Goal: Task Accomplishment & Management: Manage account settings

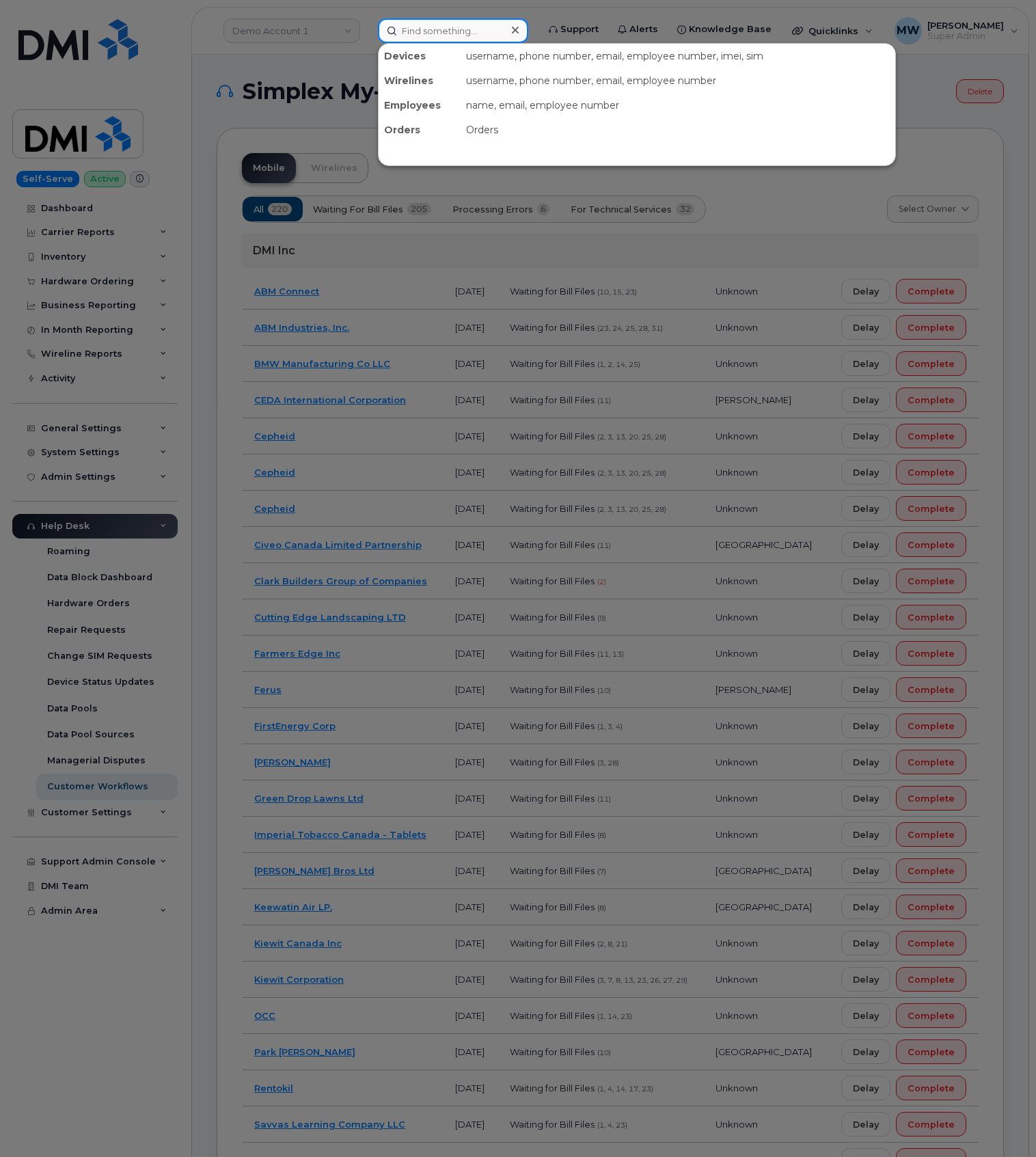
click at [425, 31] on input at bounding box center [453, 31] width 150 height 25
click at [480, 32] on input at bounding box center [453, 31] width 150 height 25
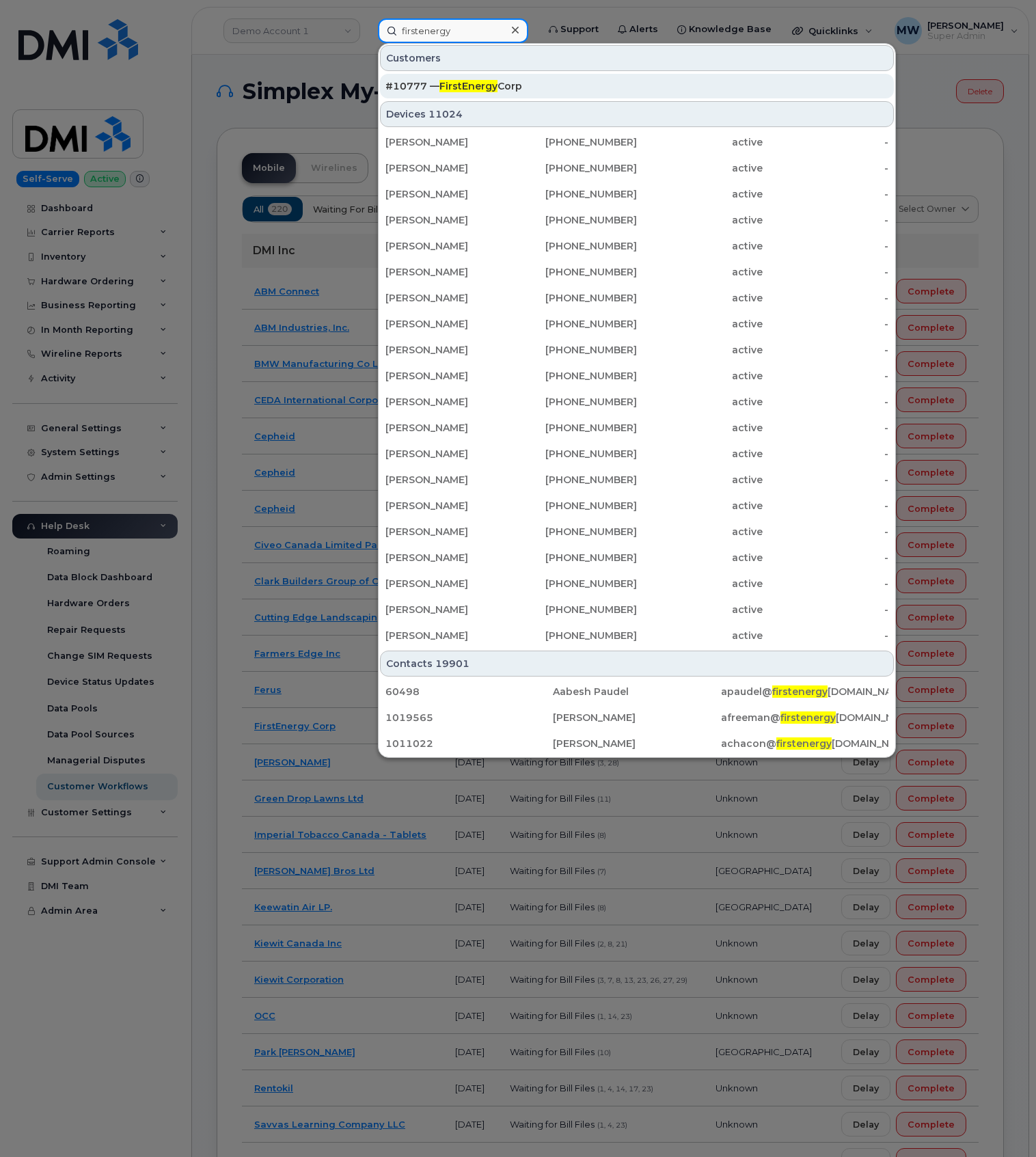
type input "firstenergy"
click at [482, 82] on span "FirstEnergy" at bounding box center [468, 86] width 58 height 12
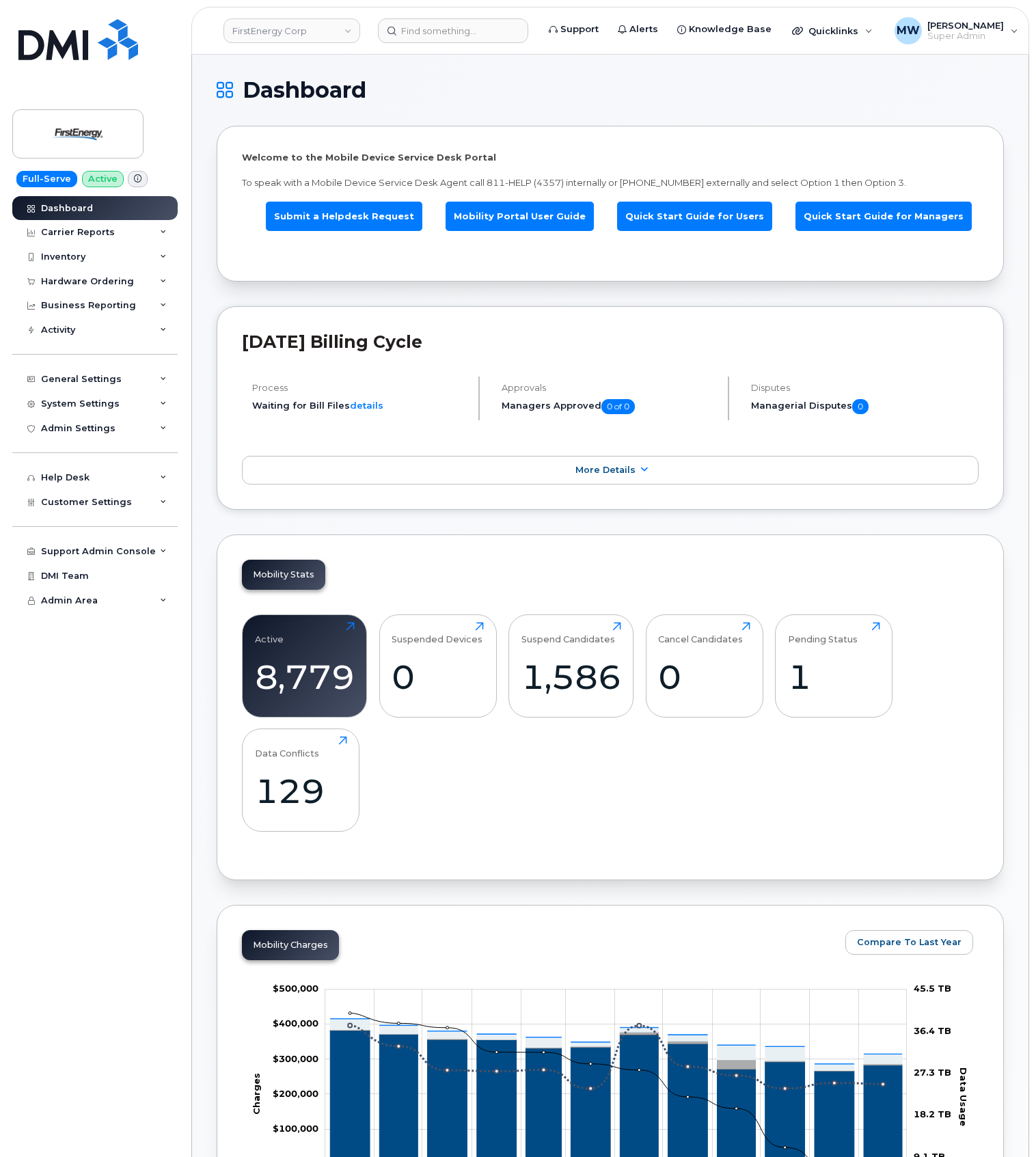
drag, startPoint x: 818, startPoint y: 326, endPoint x: 842, endPoint y: 274, distance: 57.3
click at [61, 279] on div "Hardware Ordering" at bounding box center [88, 282] width 93 height 11
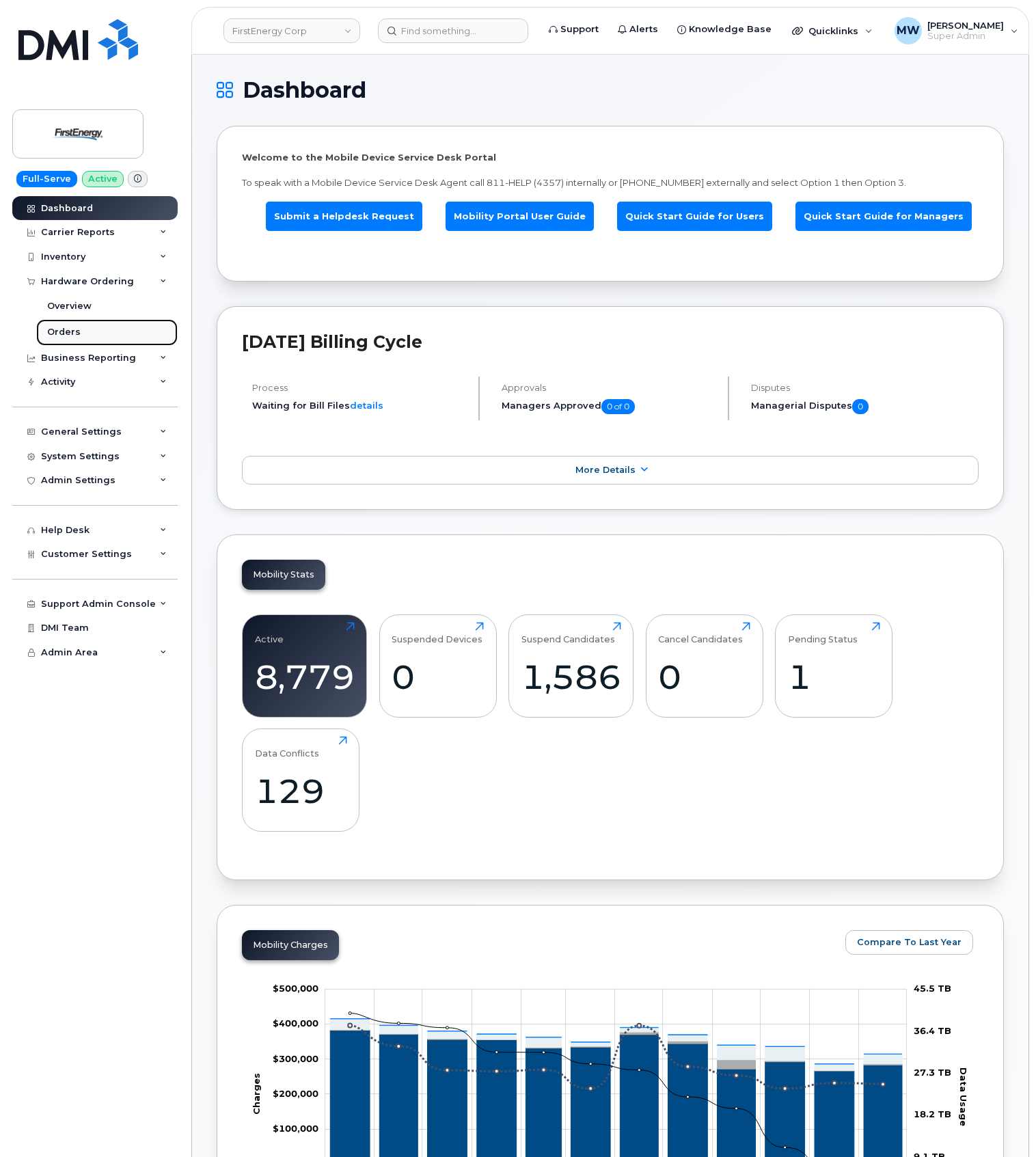
click at [68, 332] on div "Orders" at bounding box center [64, 333] width 33 height 12
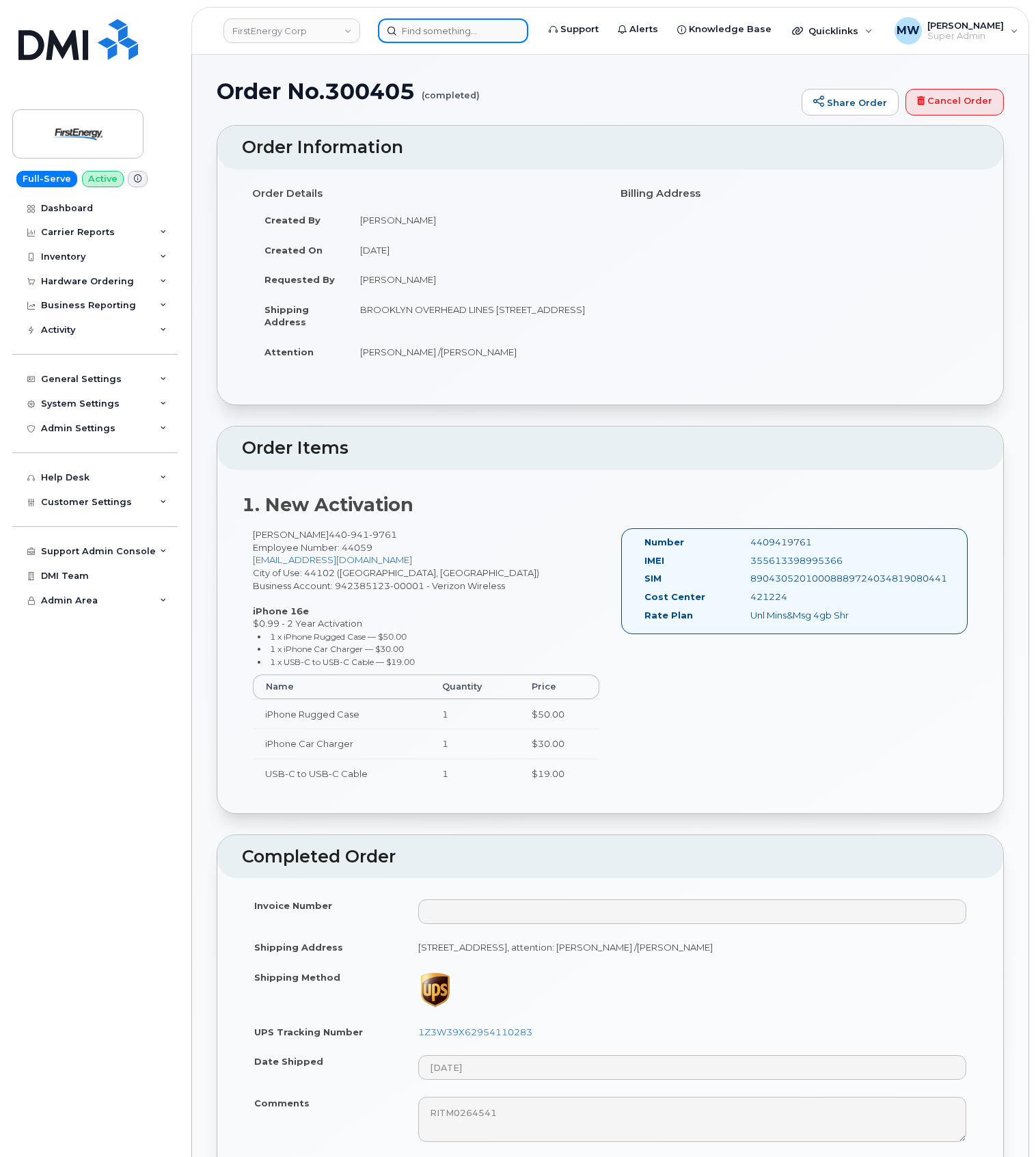
click at [466, 22] on input at bounding box center [453, 31] width 150 height 25
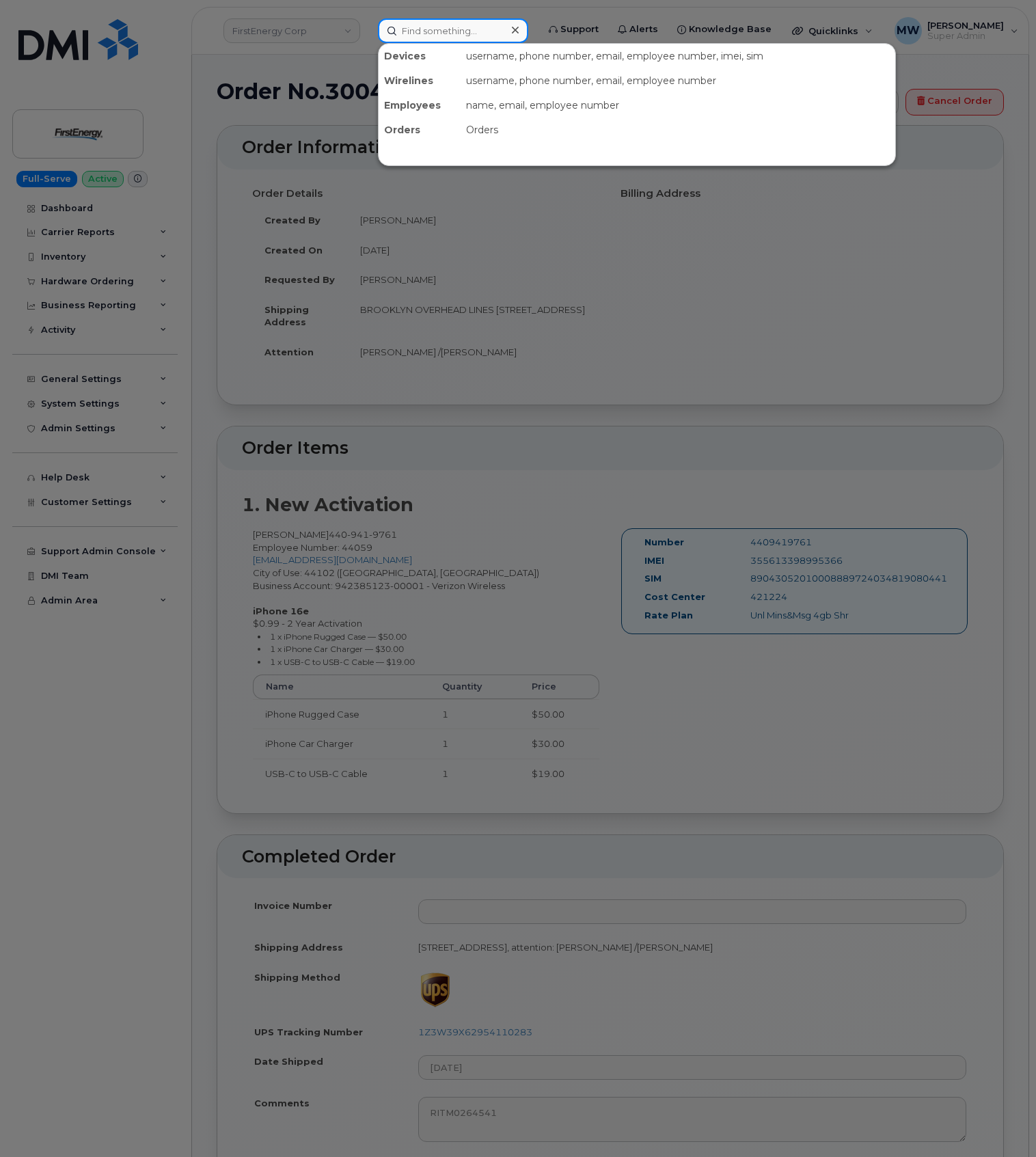
paste input "330-571-6020"
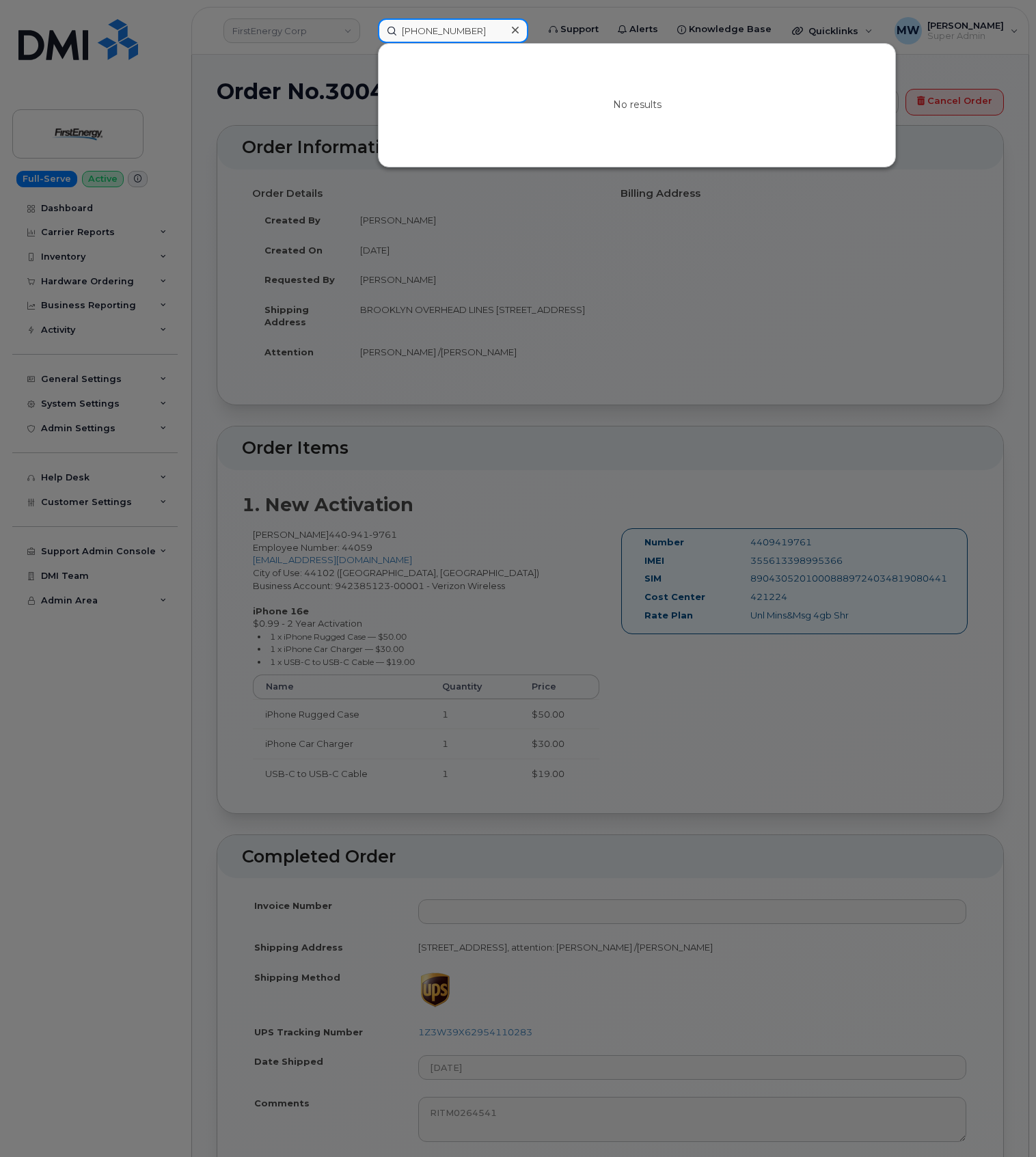
drag, startPoint x: 430, startPoint y: 33, endPoint x: 309, endPoint y: 36, distance: 121.0
click at [367, 36] on div "330-571-6020 No results" at bounding box center [452, 31] width 172 height 25
paste input "55427904234347"
type input "355427904234347"
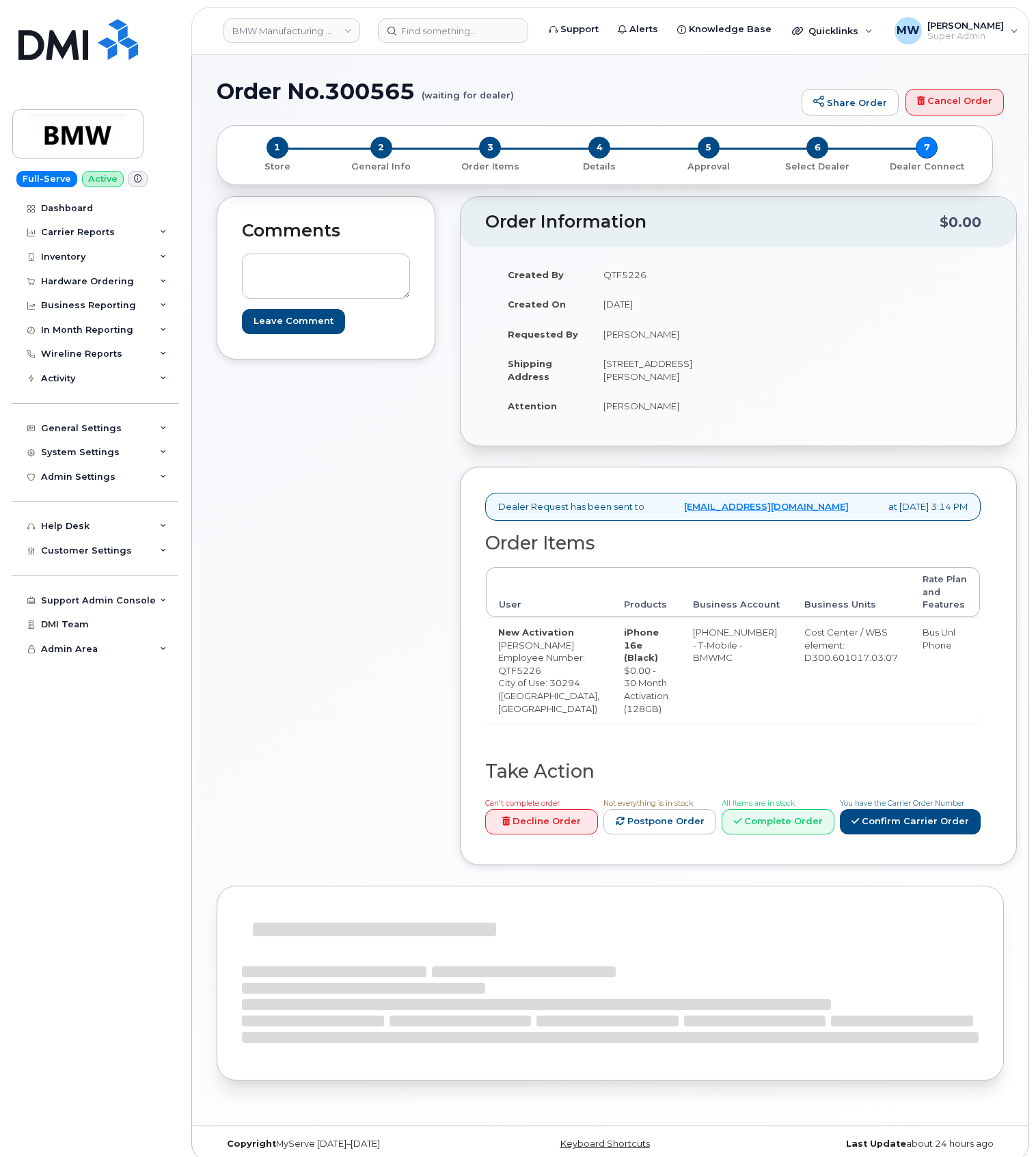
click at [523, 677] on span "Employee Number: QTF5226" at bounding box center [541, 663] width 87 height 24
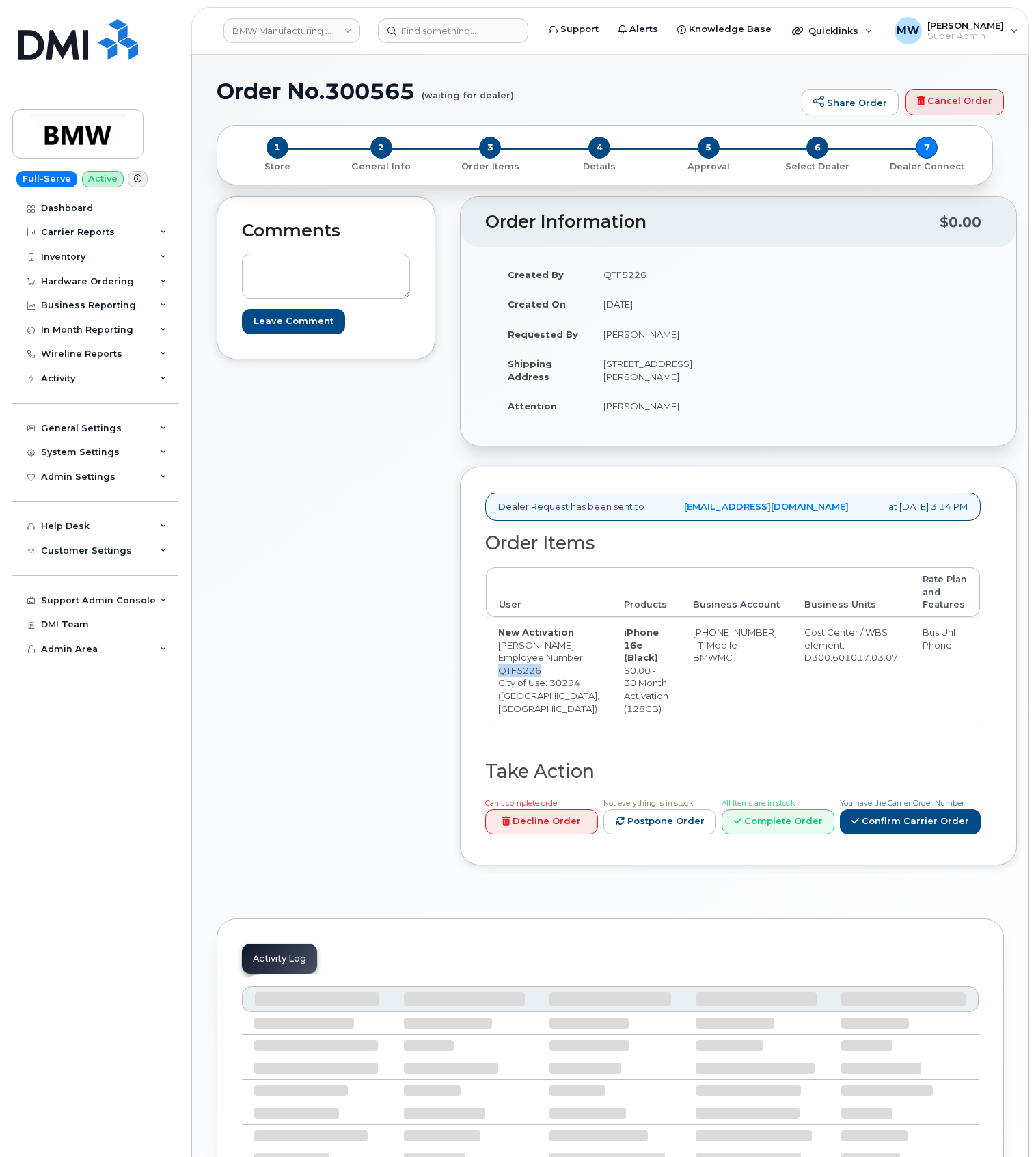
copy span "QTF5226"
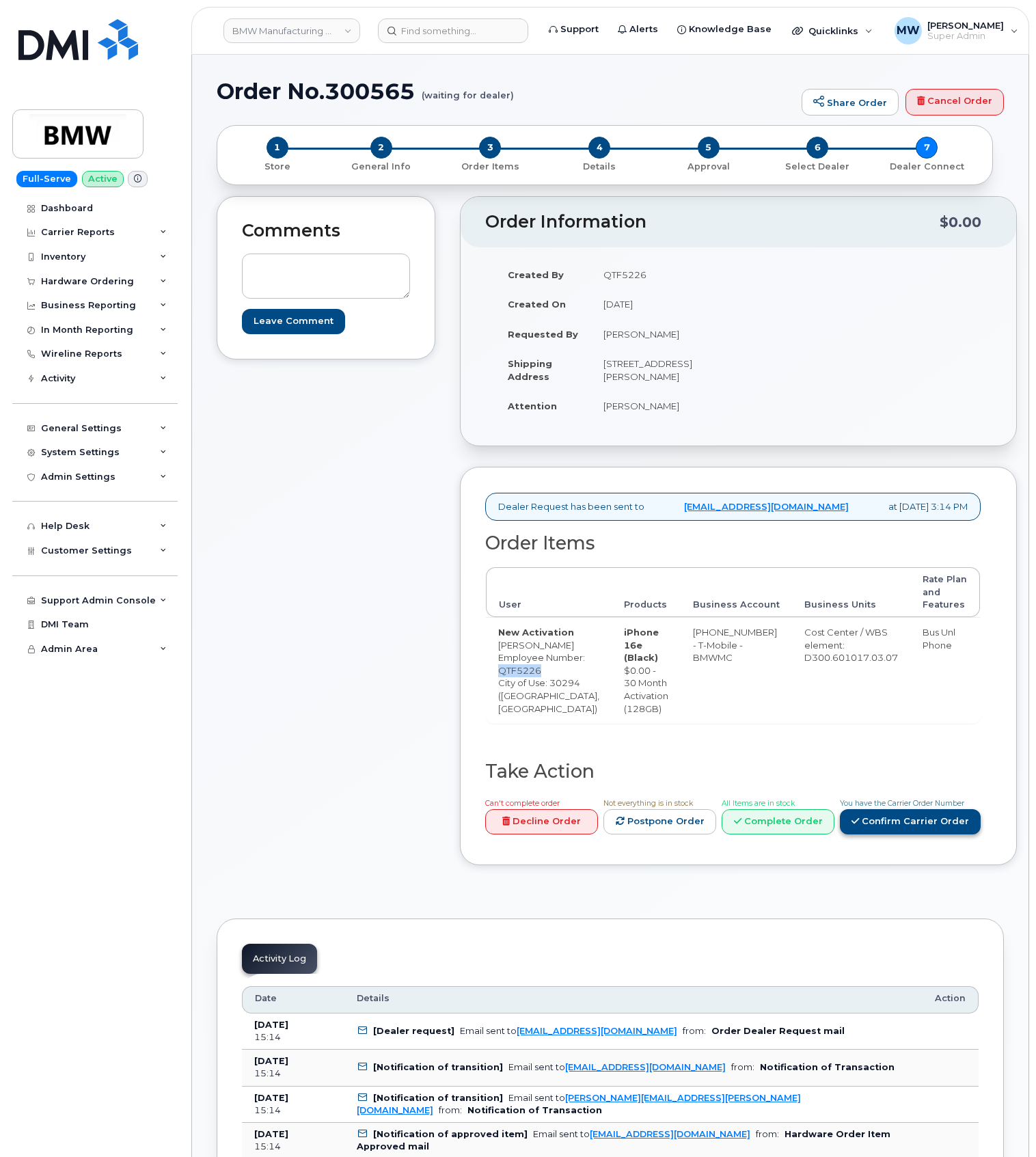
click at [873, 835] on link "Confirm Carrier Order" at bounding box center [910, 822] width 141 height 25
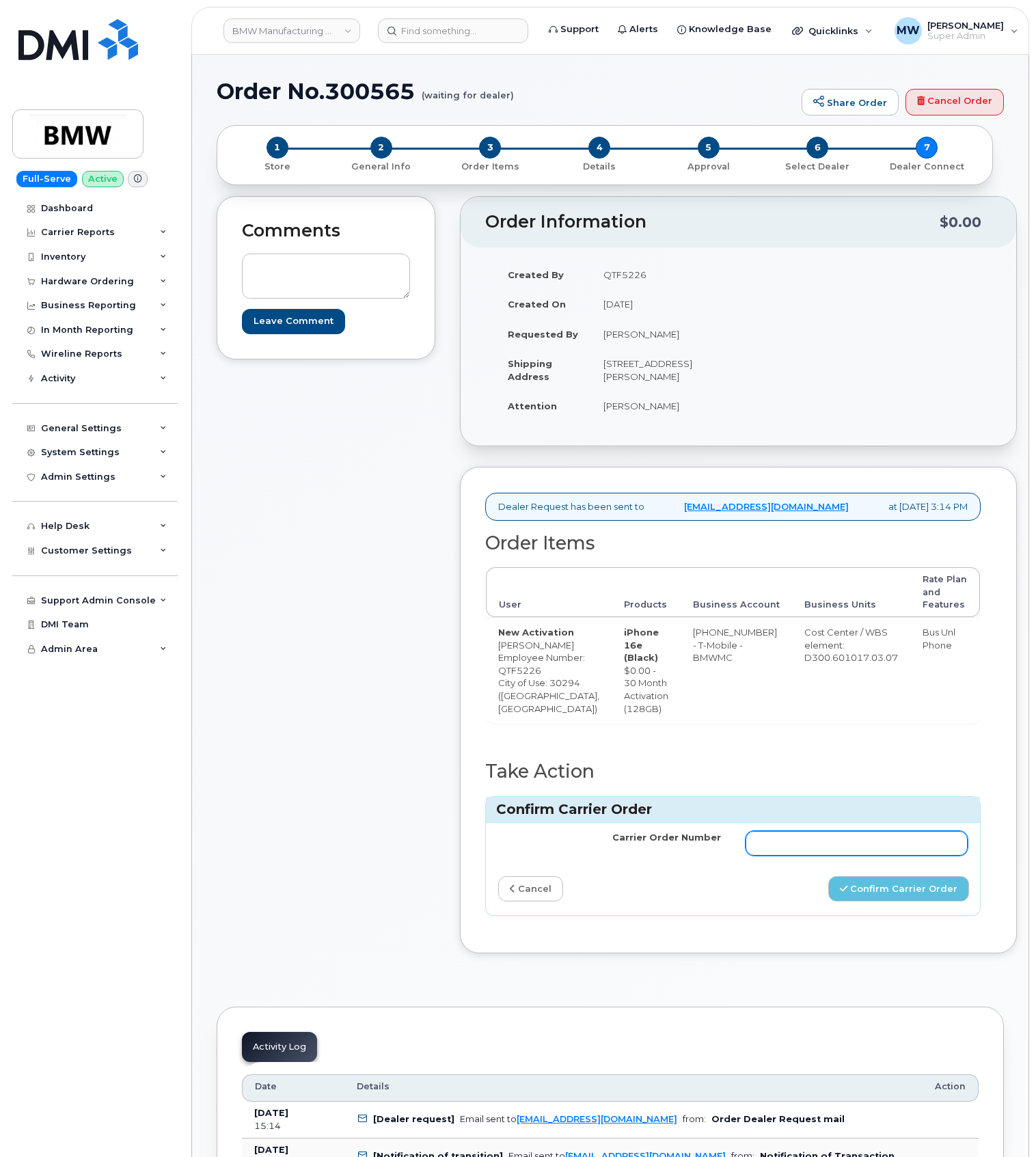
drag, startPoint x: 829, startPoint y: 908, endPoint x: 798, endPoint y: 902, distance: 31.6
click at [829, 856] on input "Carrier Order Number" at bounding box center [857, 844] width 223 height 25
paste input "771834348"
type input "771834348"
click at [879, 901] on button "Confirm Carrier Order" at bounding box center [899, 888] width 141 height 25
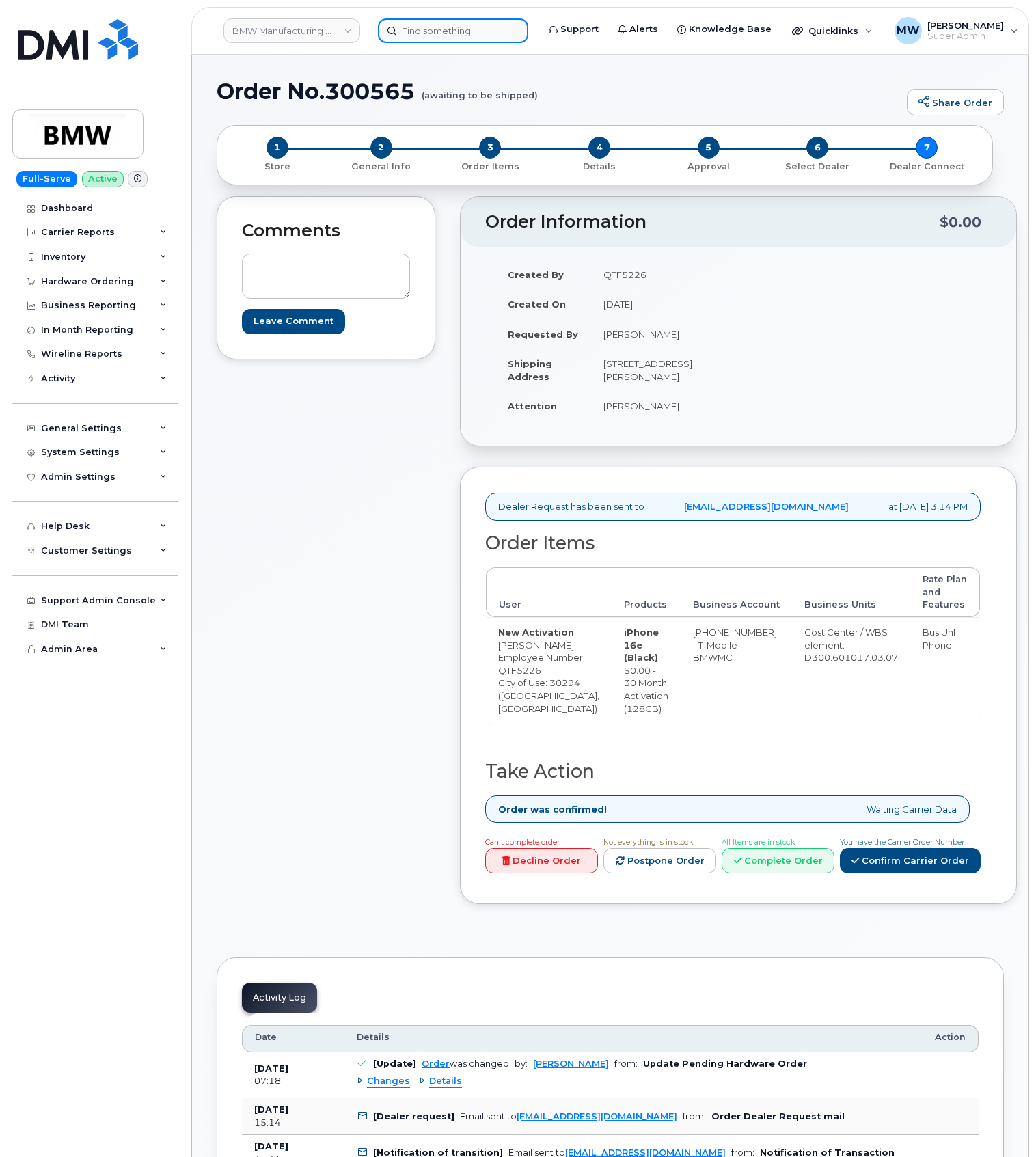
click at [455, 36] on input at bounding box center [453, 31] width 150 height 25
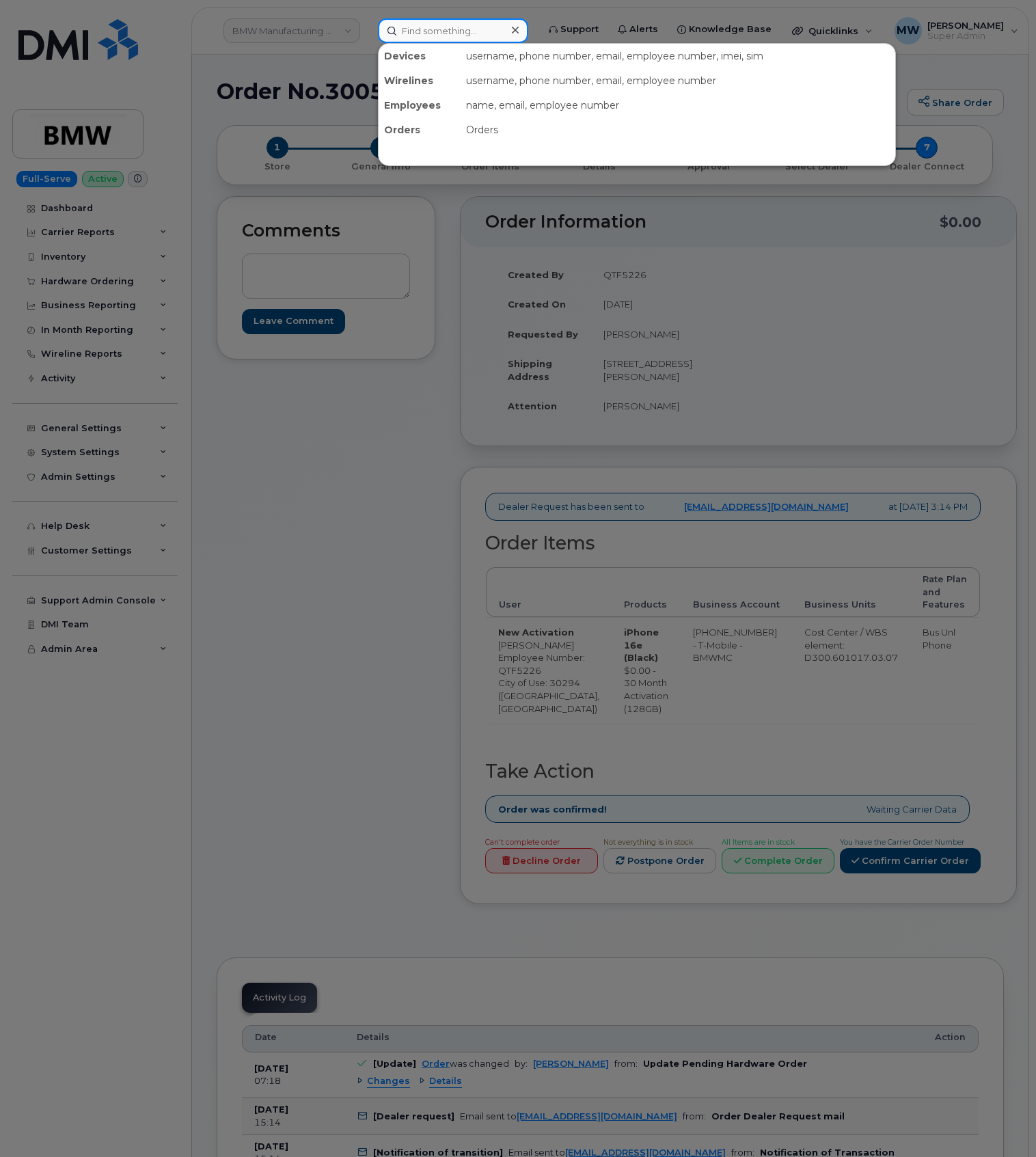
paste input "2014194090"
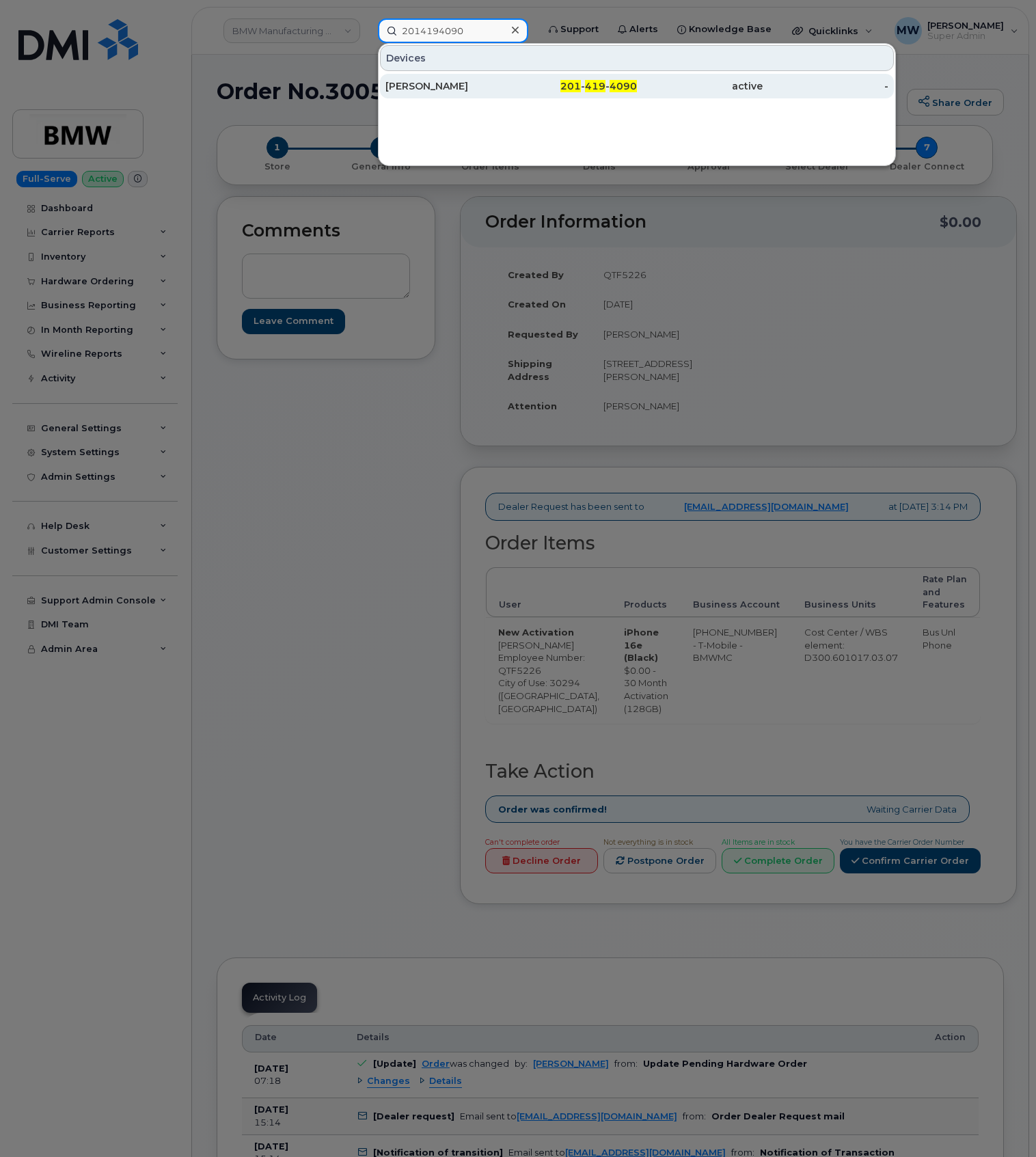
type input "2014194090"
drag, startPoint x: 529, startPoint y: 94, endPoint x: 4, endPoint y: 105, distance: 525.1
click at [528, 94] on div "201 - 419 - 4090" at bounding box center [574, 86] width 126 height 25
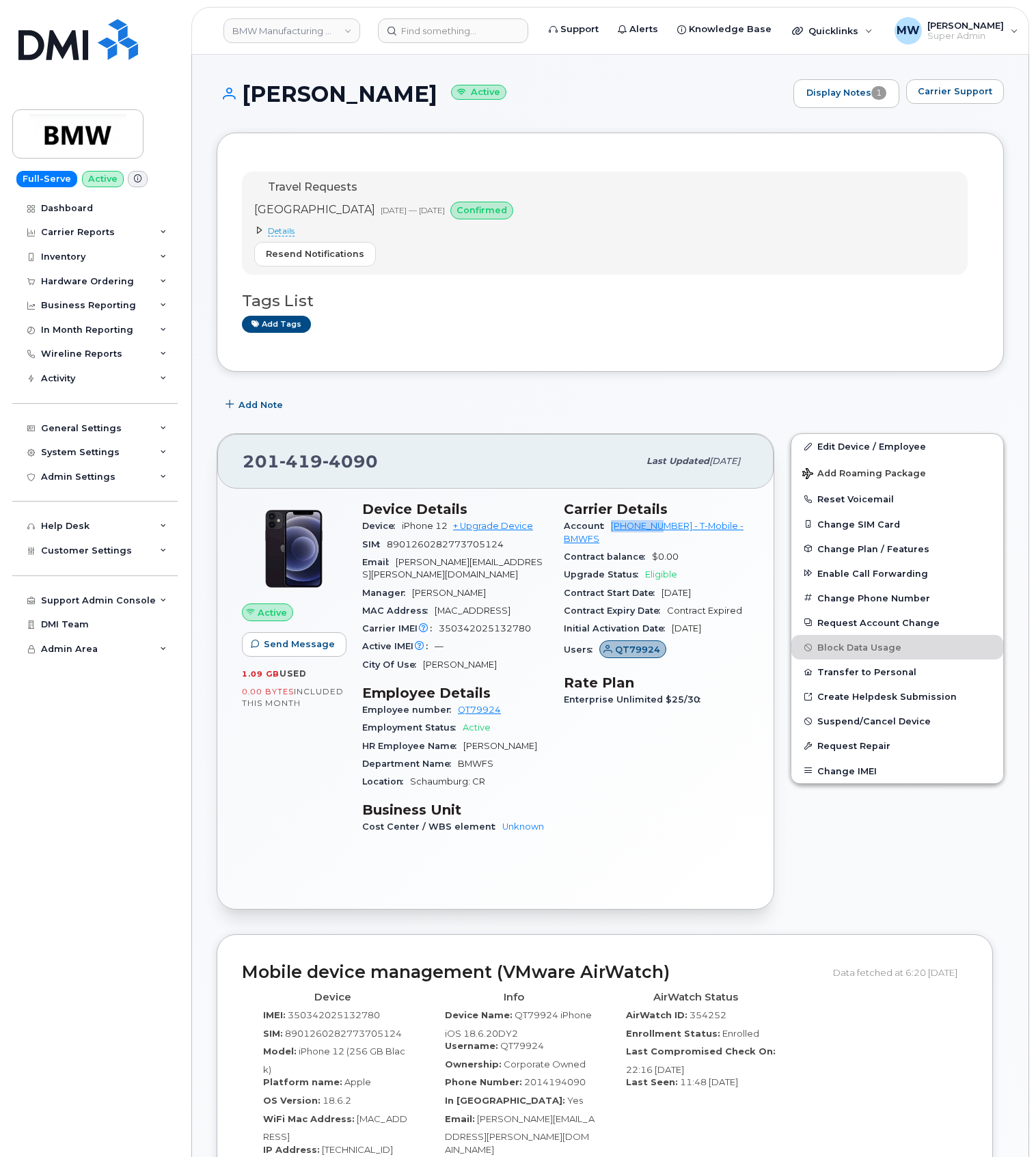
drag, startPoint x: 610, startPoint y: 529, endPoint x: 668, endPoint y: 533, distance: 58.1
click at [668, 533] on div "Account 973768070 - T-Mobile - BMWFS" at bounding box center [656, 532] width 186 height 31
copy link "973768070"
drag, startPoint x: 443, startPoint y: 18, endPoint x: 448, endPoint y: 25, distance: 8.6
click at [444, 18] on header "BMW Manufacturing Co LLC Support Alerts Knowledge Base Quicklinks Suspend / Can…" at bounding box center [611, 31] width 838 height 48
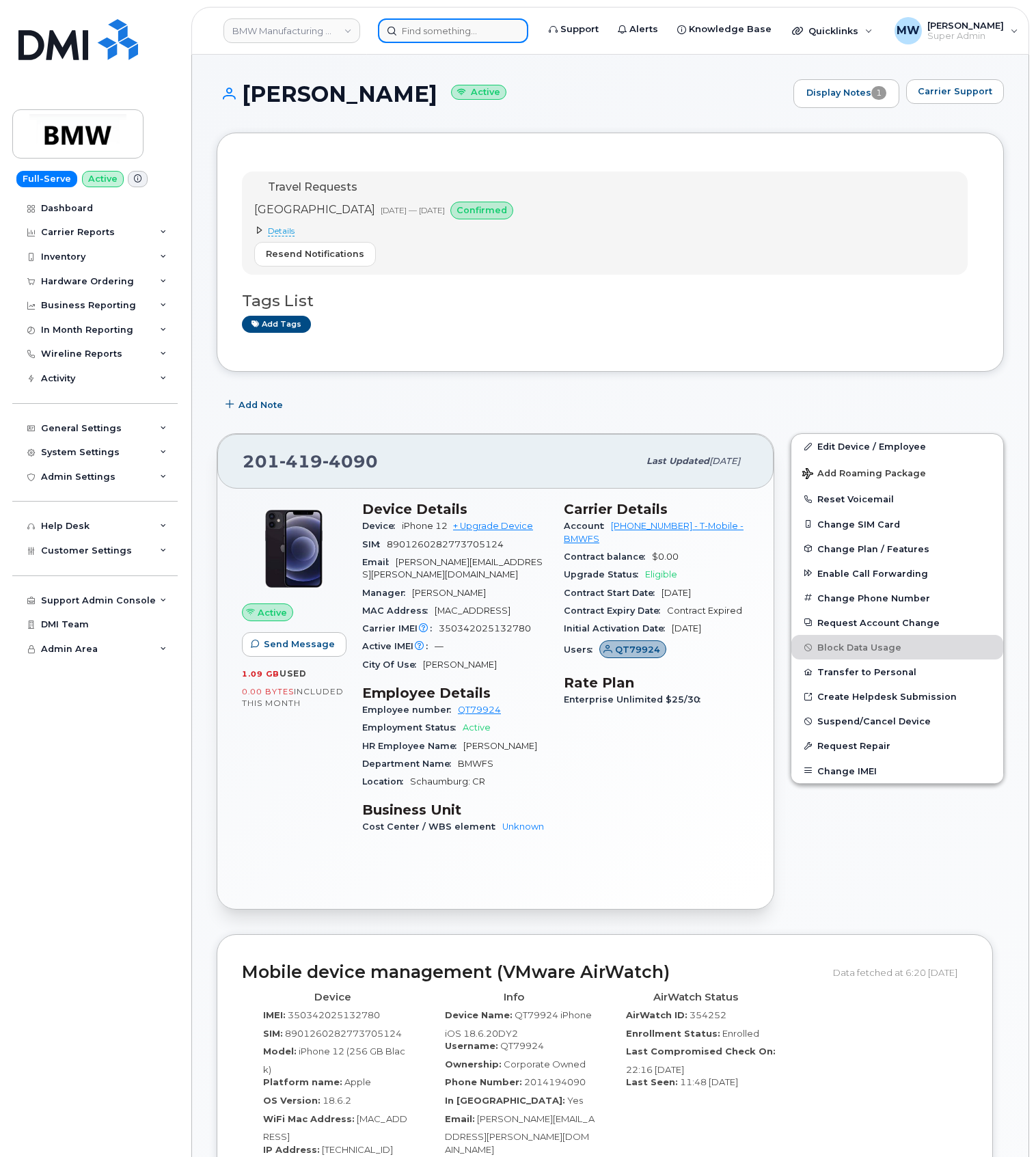
click at [449, 30] on input at bounding box center [453, 31] width 150 height 25
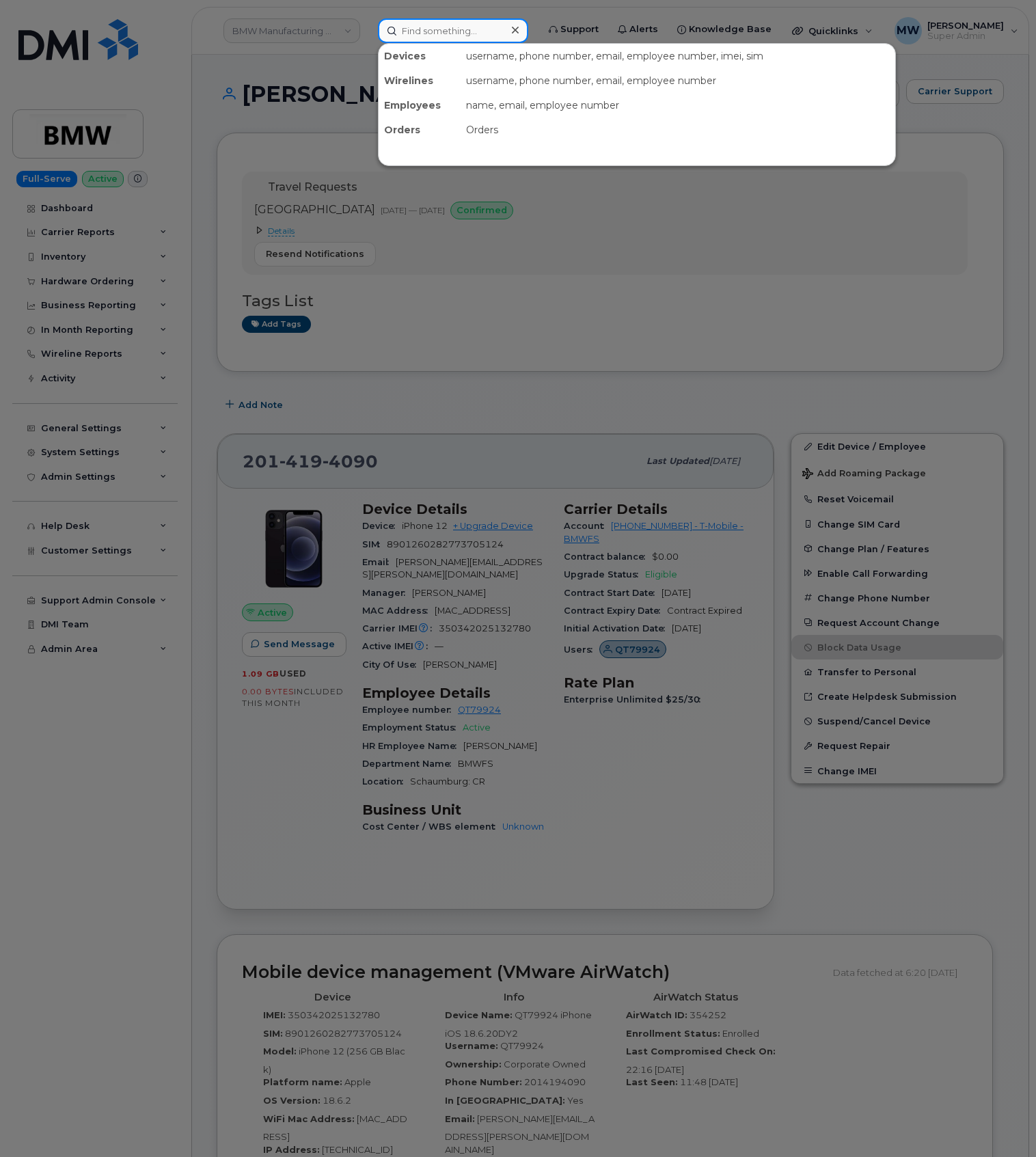
paste input "5515023666"
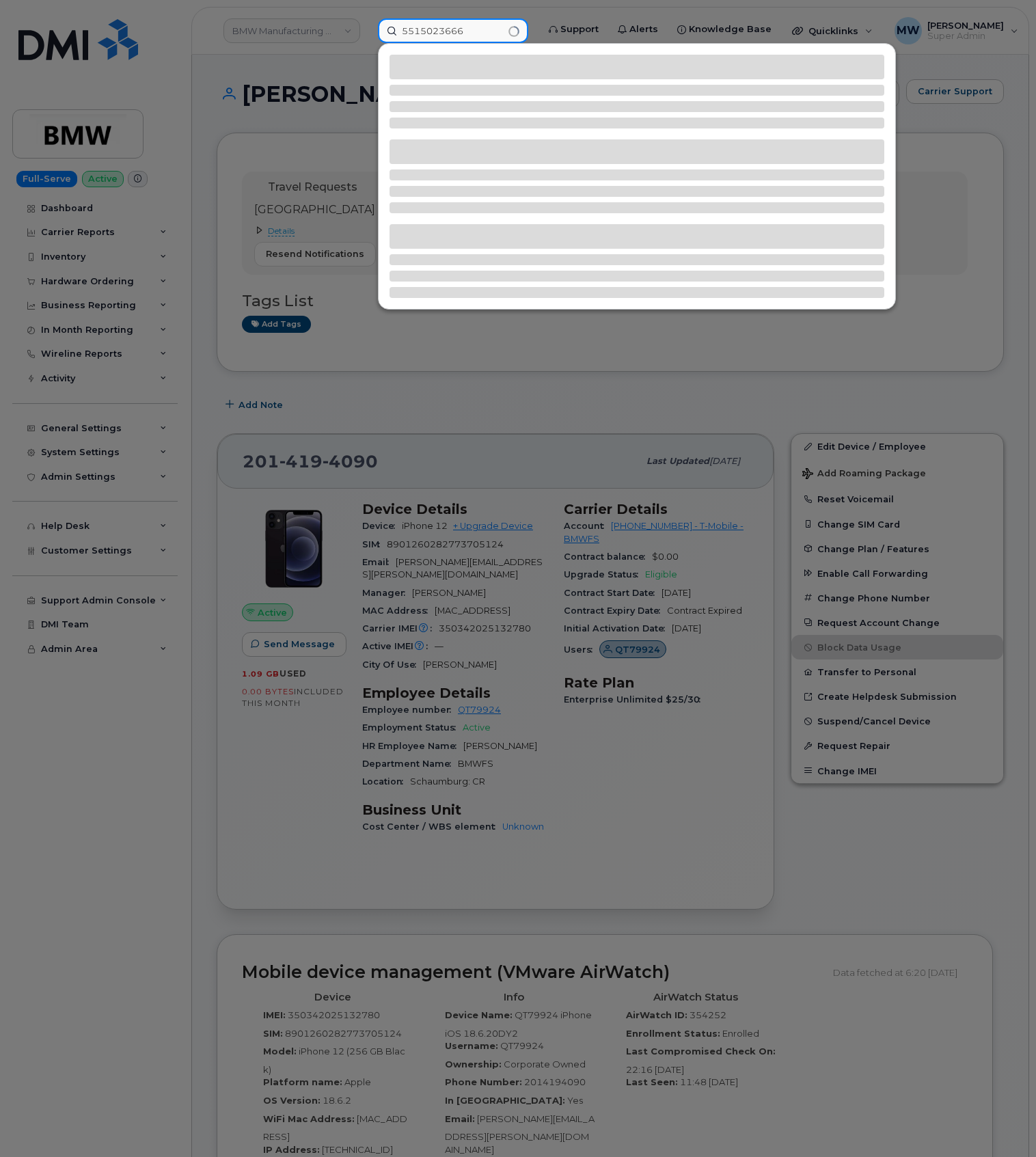
type input "5515023666"
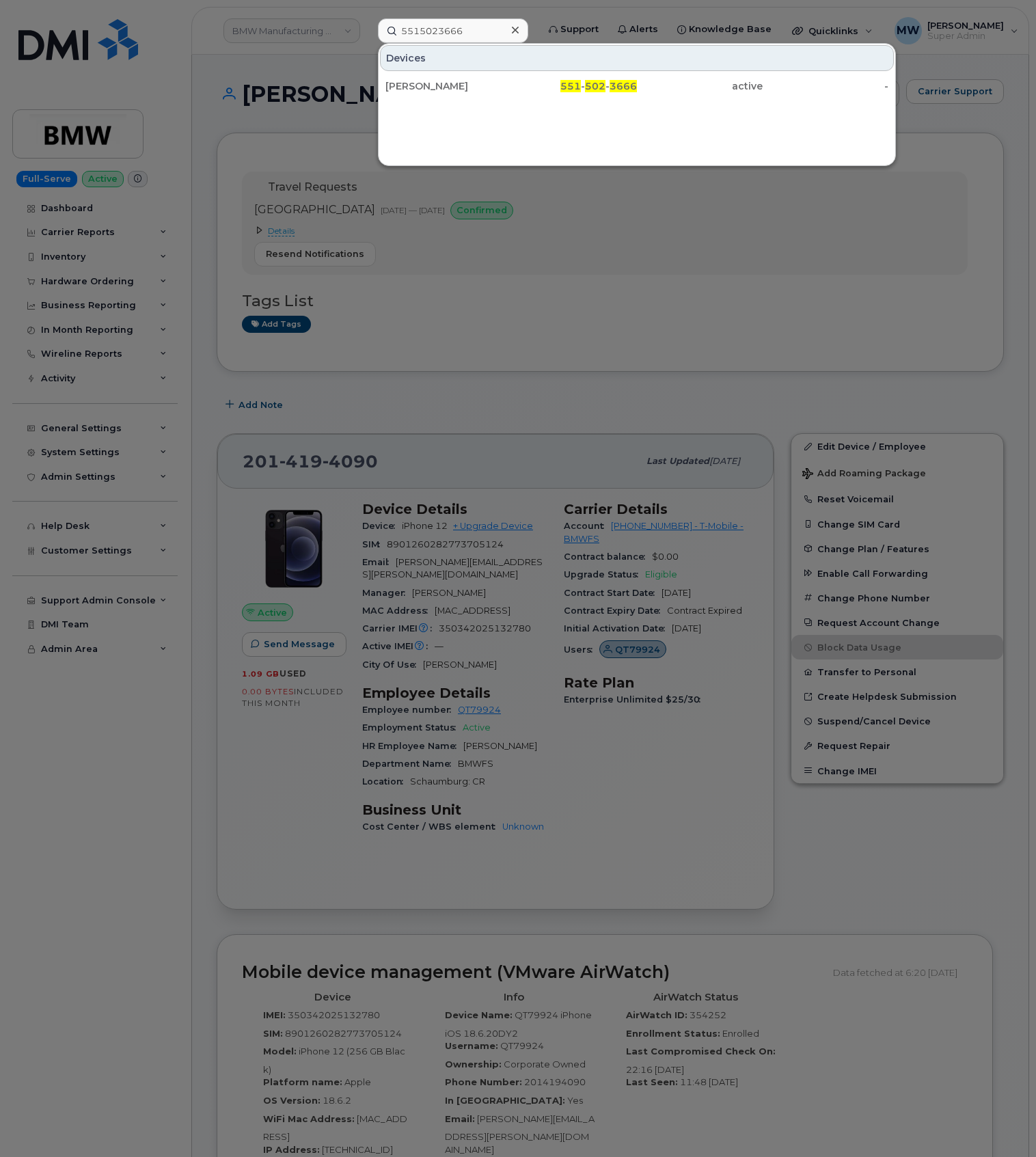
drag, startPoint x: 487, startPoint y: 85, endPoint x: 10, endPoint y: 108, distance: 477.6
click at [486, 85] on div "Grace Schiller" at bounding box center [449, 87] width 126 height 14
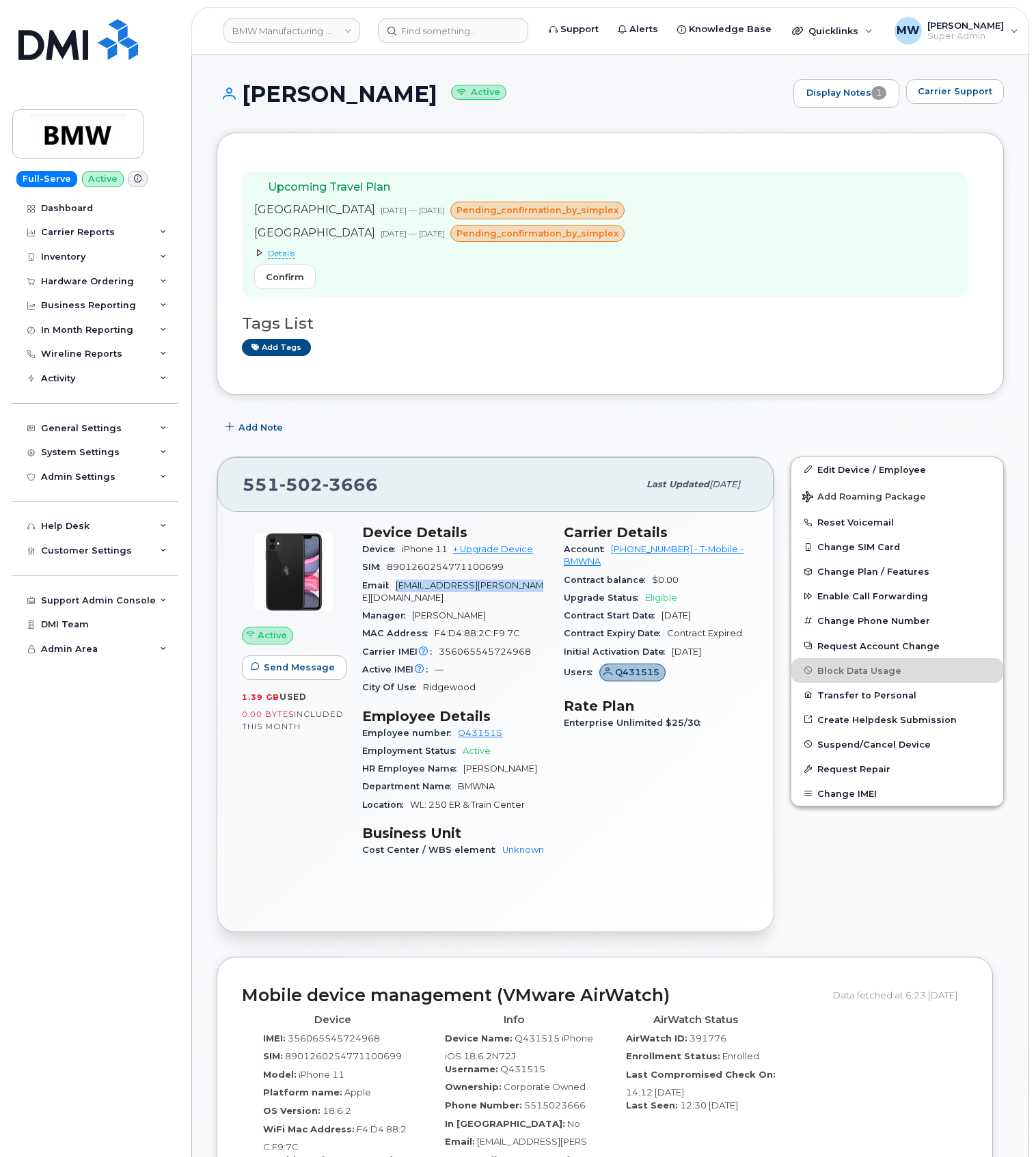
drag, startPoint x: 532, startPoint y: 591, endPoint x: 401, endPoint y: 592, distance: 131.0
click at [401, 592] on div "Email [EMAIL_ADDRESS][PERSON_NAME][DOMAIN_NAME]" at bounding box center [455, 592] width 186 height 31
copy span "[EMAIL_ADDRESS][PERSON_NAME][DOMAIN_NAME]"
click at [535, 593] on div "Email grace.m.schiller@bmwna.com" at bounding box center [455, 592] width 186 height 31
copy span "grace.m.schiller@bmwna.com"
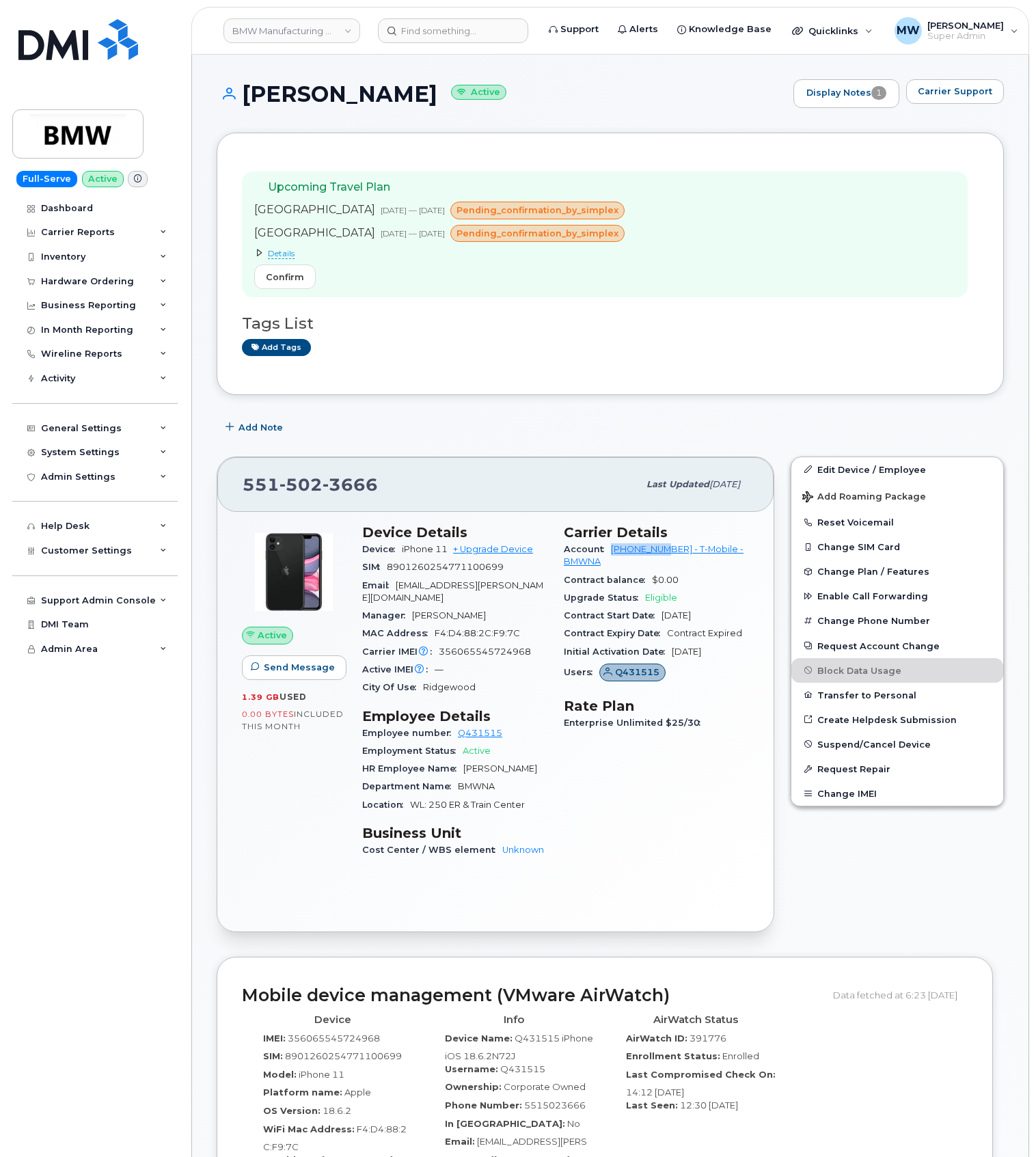
drag, startPoint x: 611, startPoint y: 557, endPoint x: 669, endPoint y: 556, distance: 58.0
click at [669, 556] on div "Account 973767968 - T-Mobile - BMWNA" at bounding box center [656, 556] width 186 height 31
copy link "973767968"
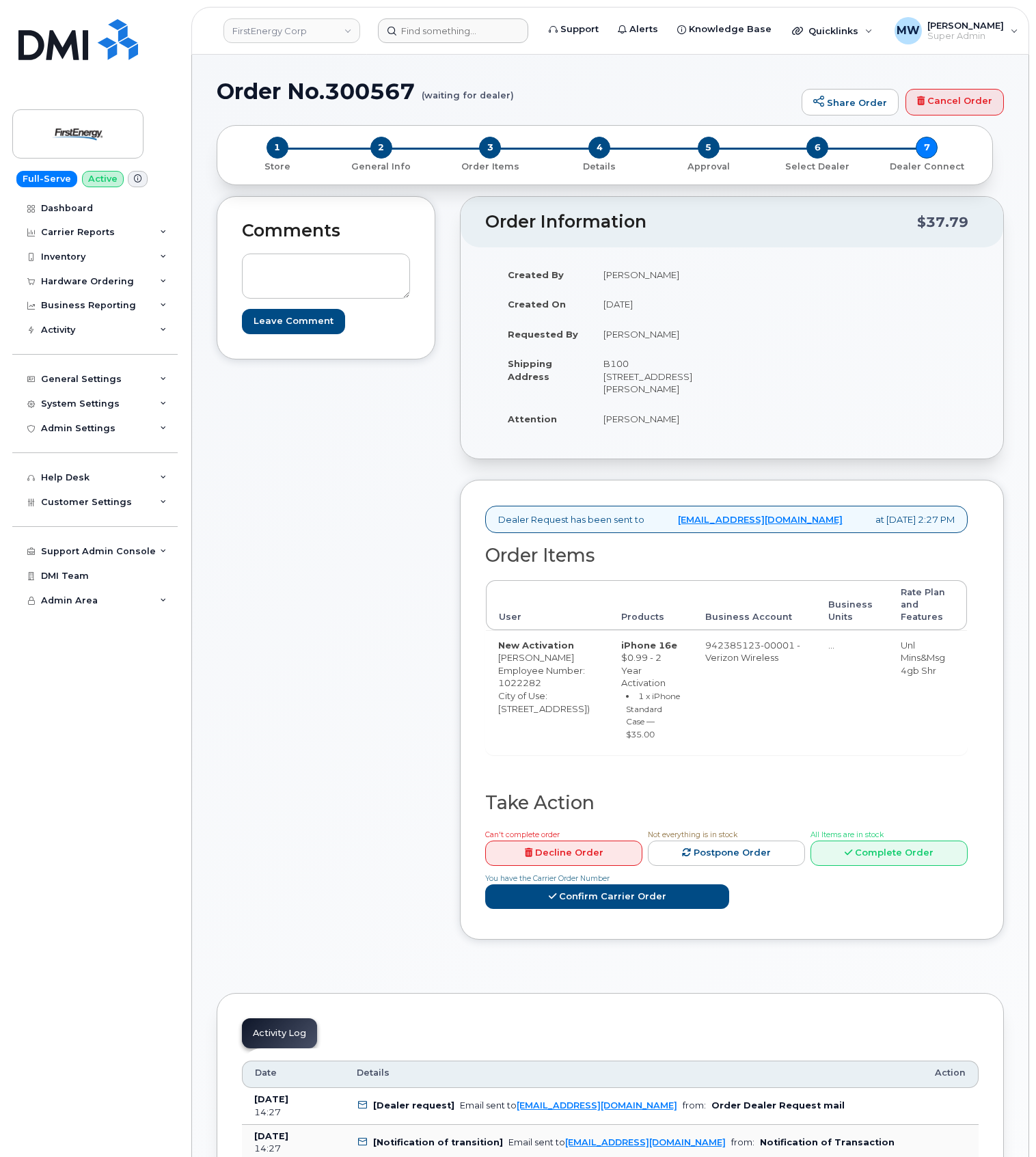
drag, startPoint x: 466, startPoint y: 15, endPoint x: 471, endPoint y: 30, distance: 15.8
click at [466, 18] on header "FirstEnergy Corp Support Alerts Knowledge Base Quicklinks Suspend / Cancel Devi…" at bounding box center [611, 31] width 838 height 48
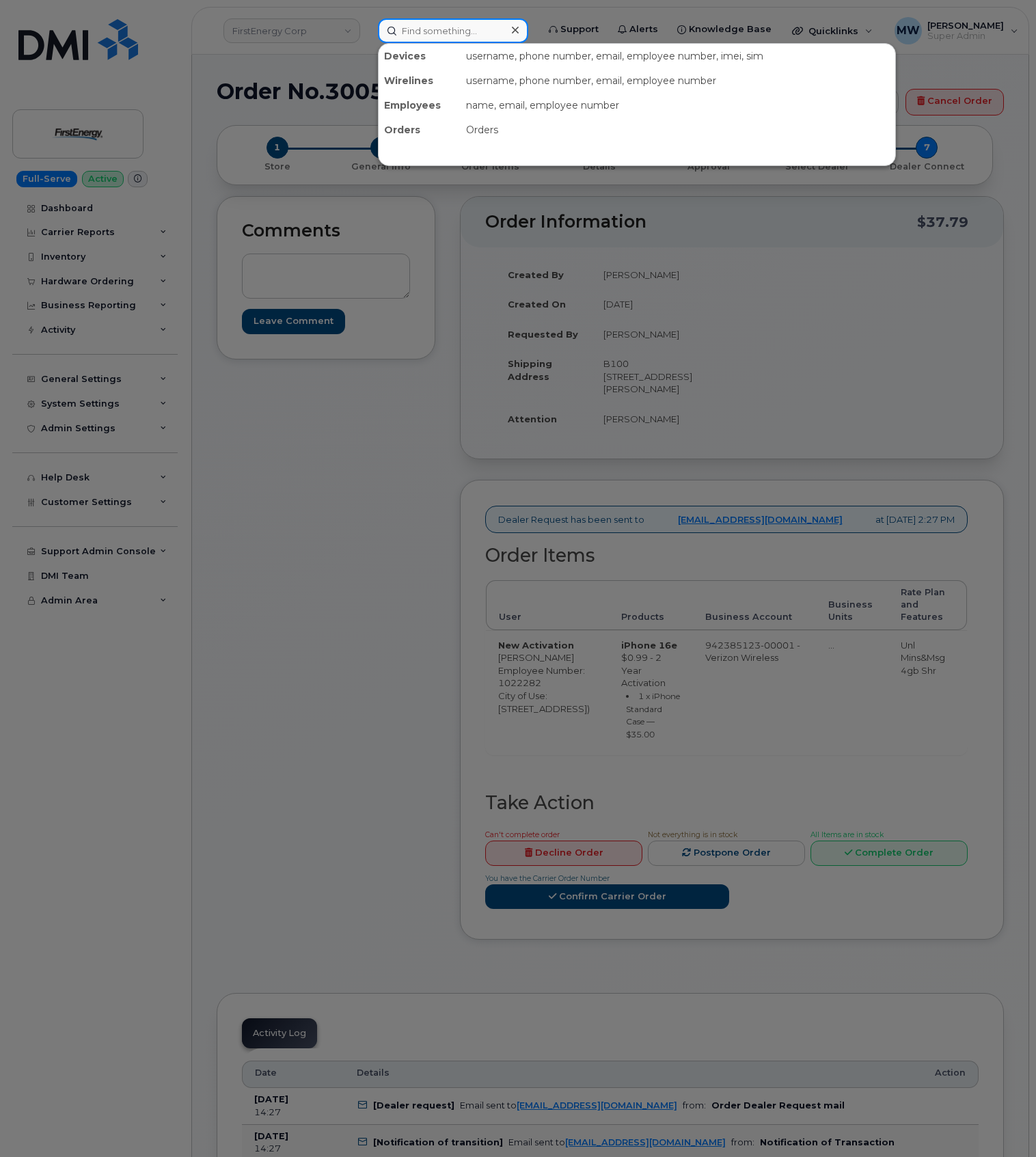
click at [472, 32] on input at bounding box center [453, 31] width 150 height 25
paste input "1022282"
type input "1022282"
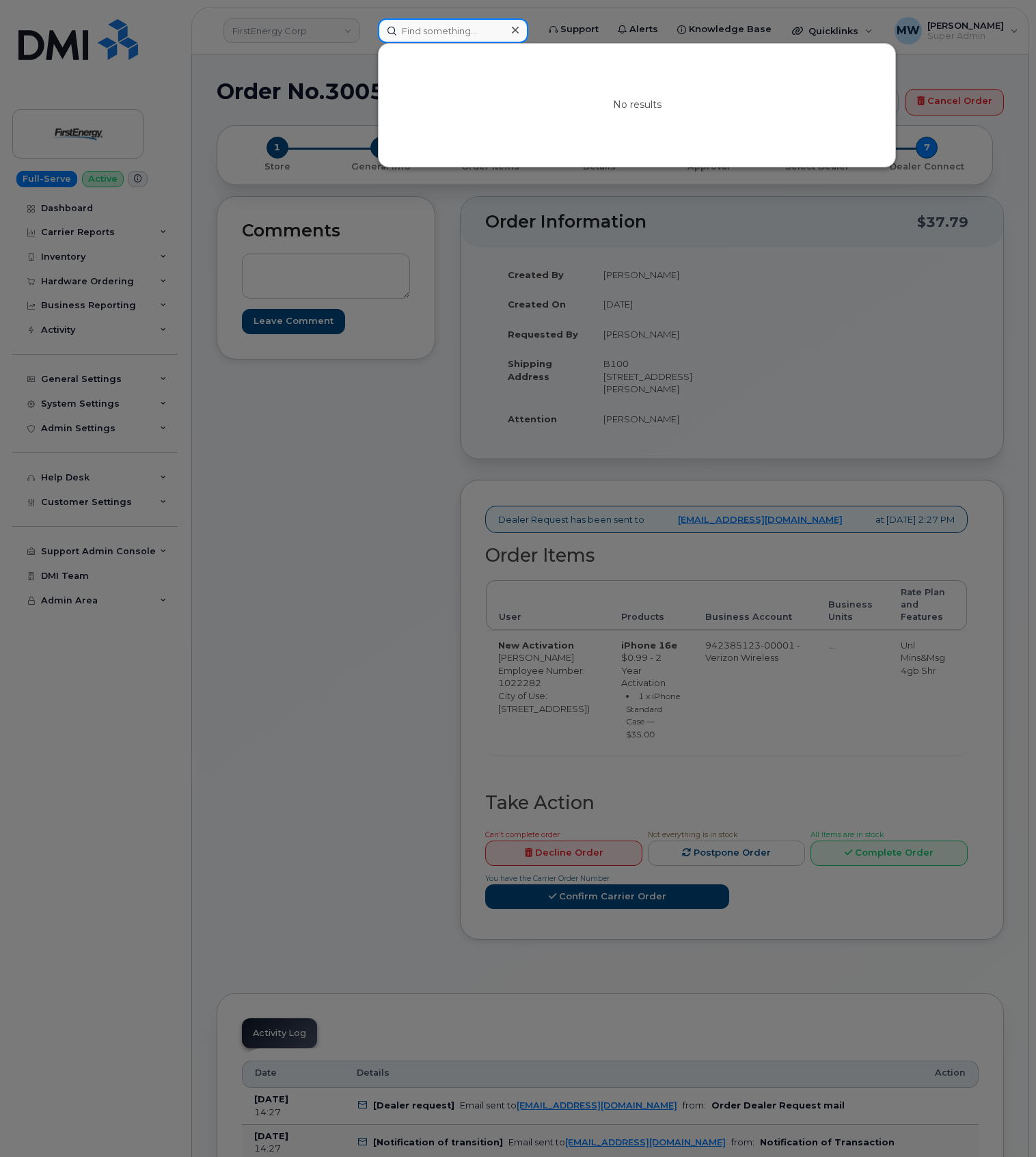
paste input "1022282"
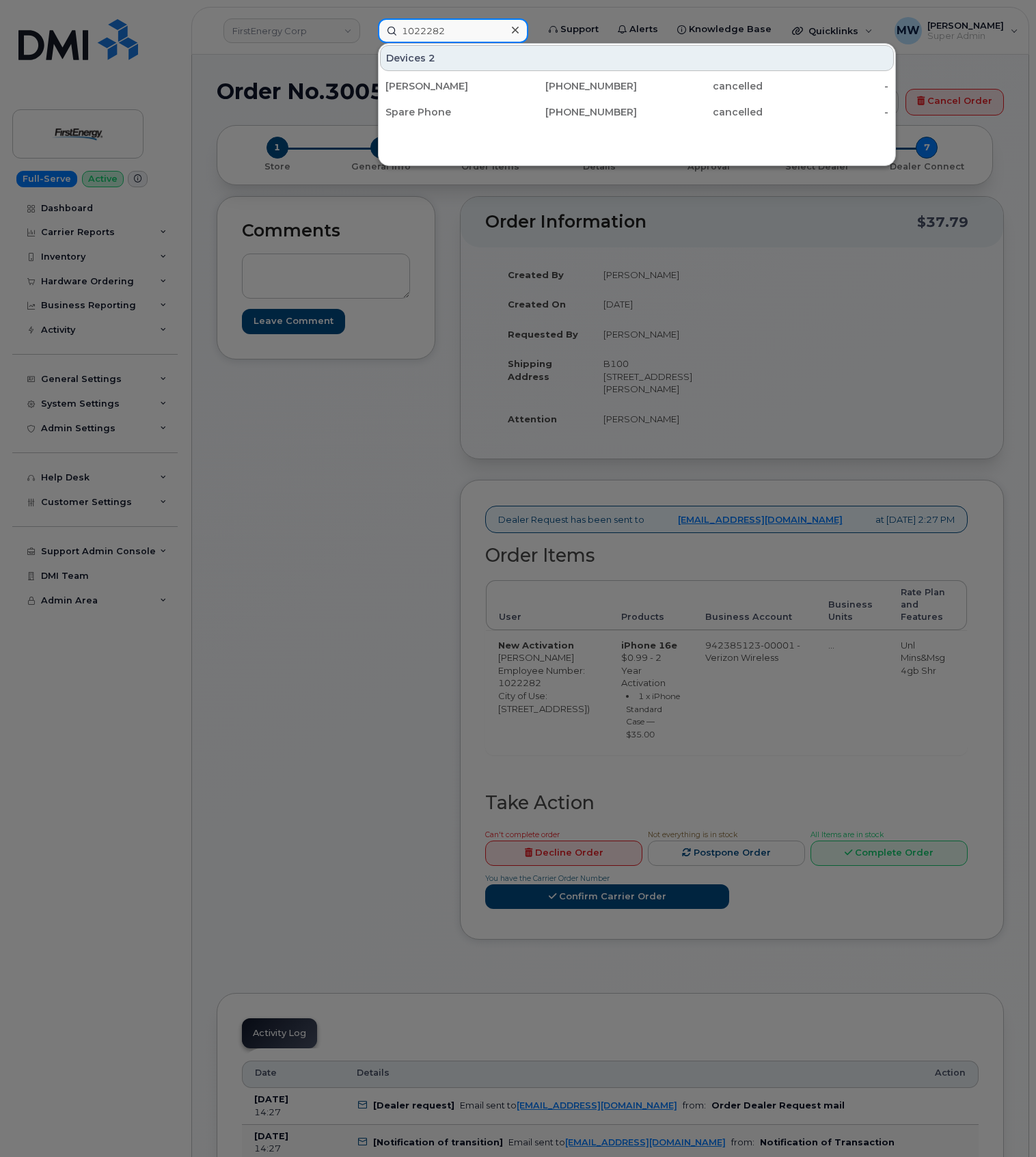
type input "1022282"
click at [525, 29] on div at bounding box center [514, 30] width 20 height 20
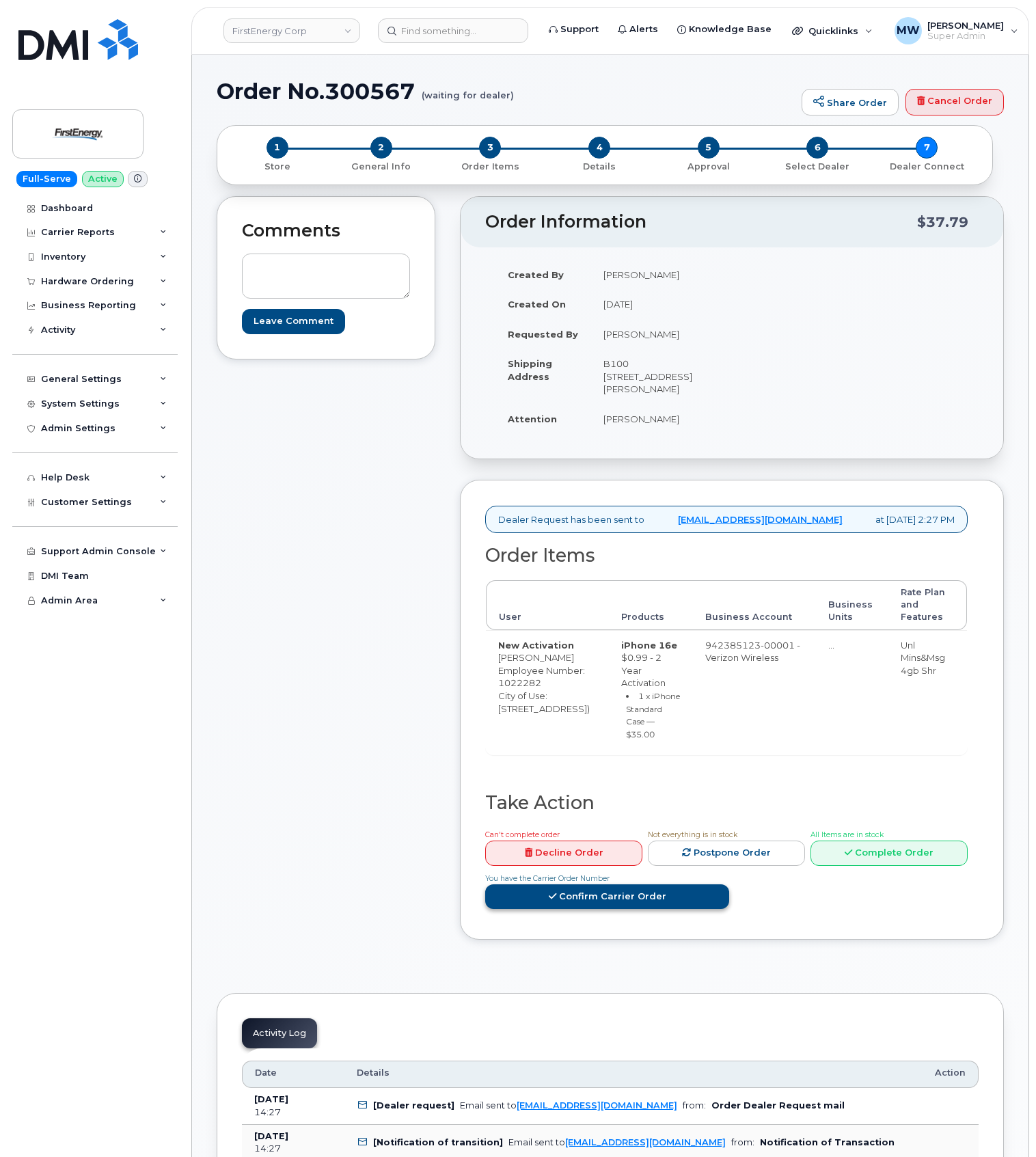
click at [729, 885] on link "Confirm Carrier Order" at bounding box center [607, 897] width 244 height 25
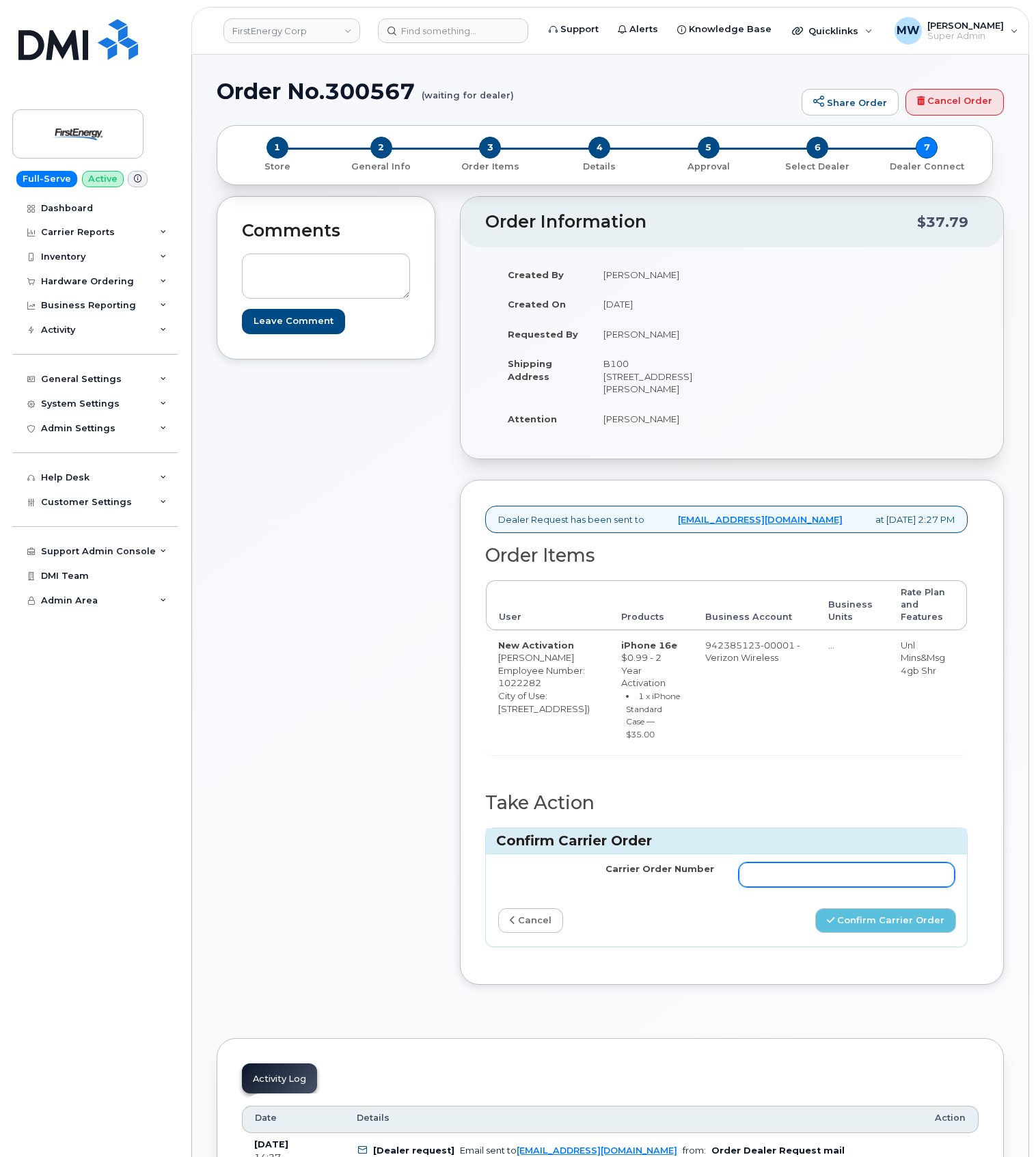
click at [823, 887] on input "Carrier Order Number" at bounding box center [846, 875] width 216 height 25
paste input "MB3000593567375"
type input "MB3000593567375"
click at [889, 929] on button "Confirm Carrier Order" at bounding box center [886, 921] width 141 height 25
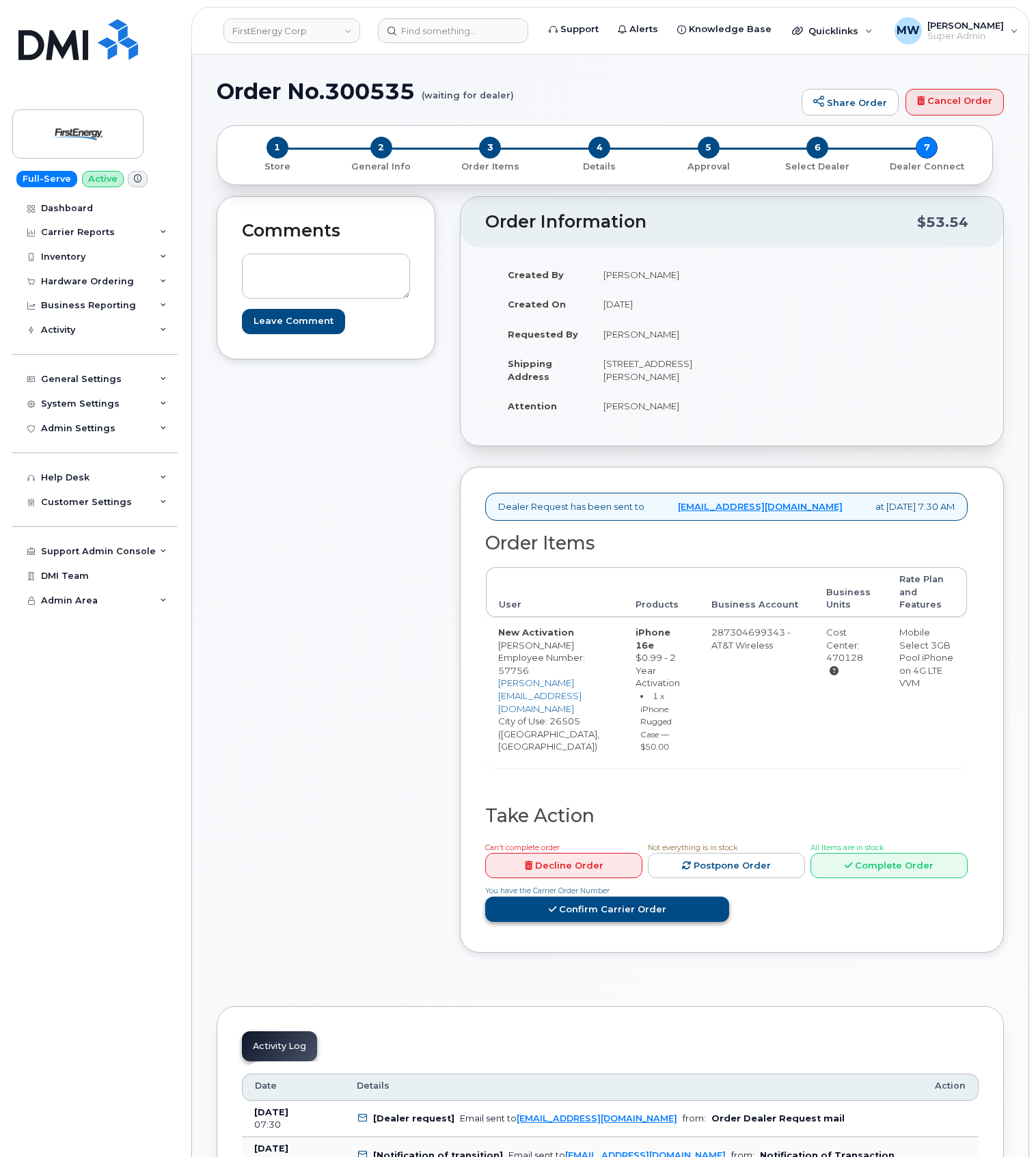
click at [729, 901] on link "Confirm Carrier Order" at bounding box center [607, 909] width 244 height 25
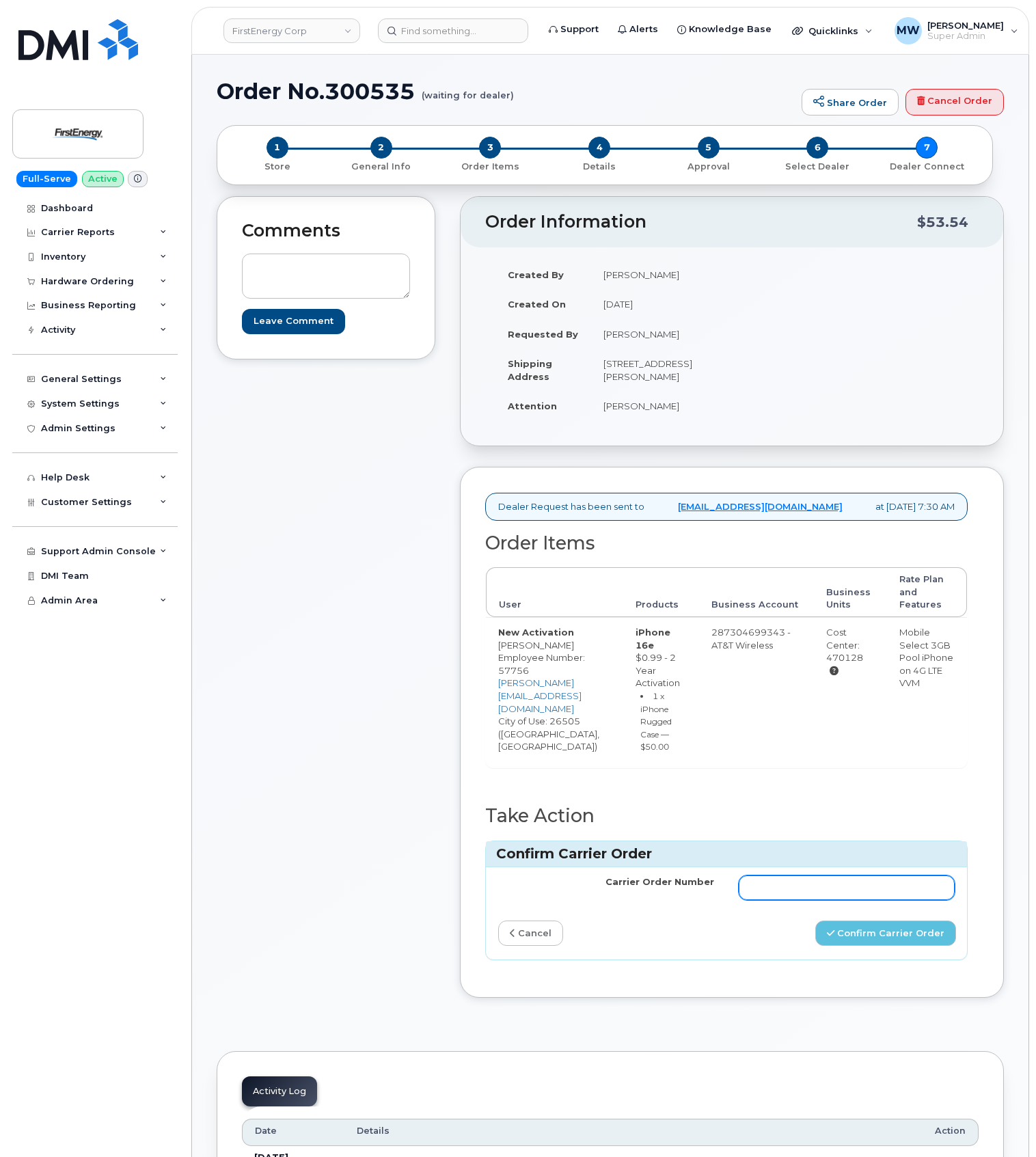
click at [856, 901] on input "Carrier Order Number" at bounding box center [846, 888] width 216 height 25
paste input "10-154221594216334"
type input "10-154221594216334"
click at [889, 946] on button "Confirm Carrier Order" at bounding box center [886, 933] width 141 height 25
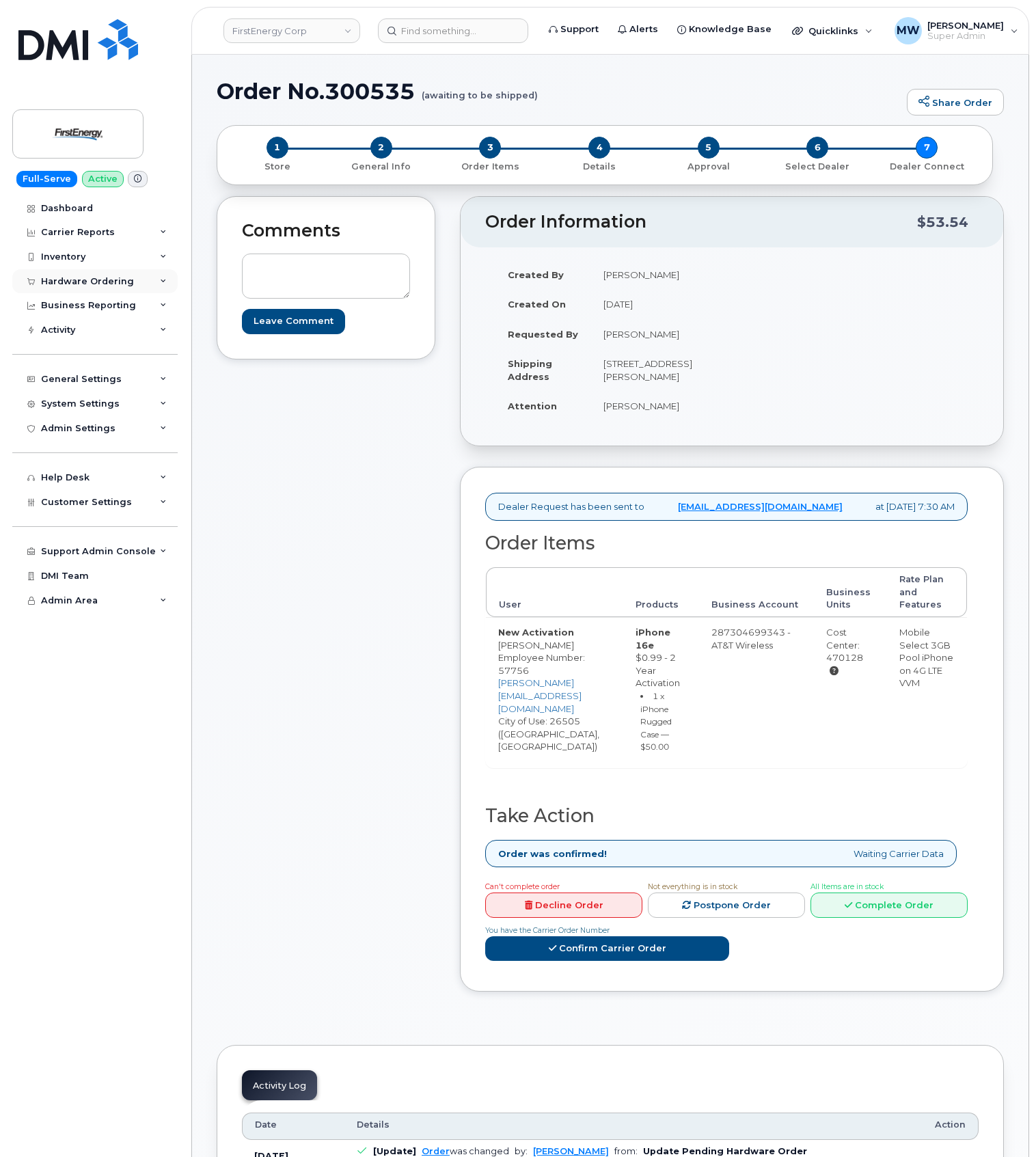
click at [88, 290] on div "Hardware Ordering" at bounding box center [94, 282] width 165 height 25
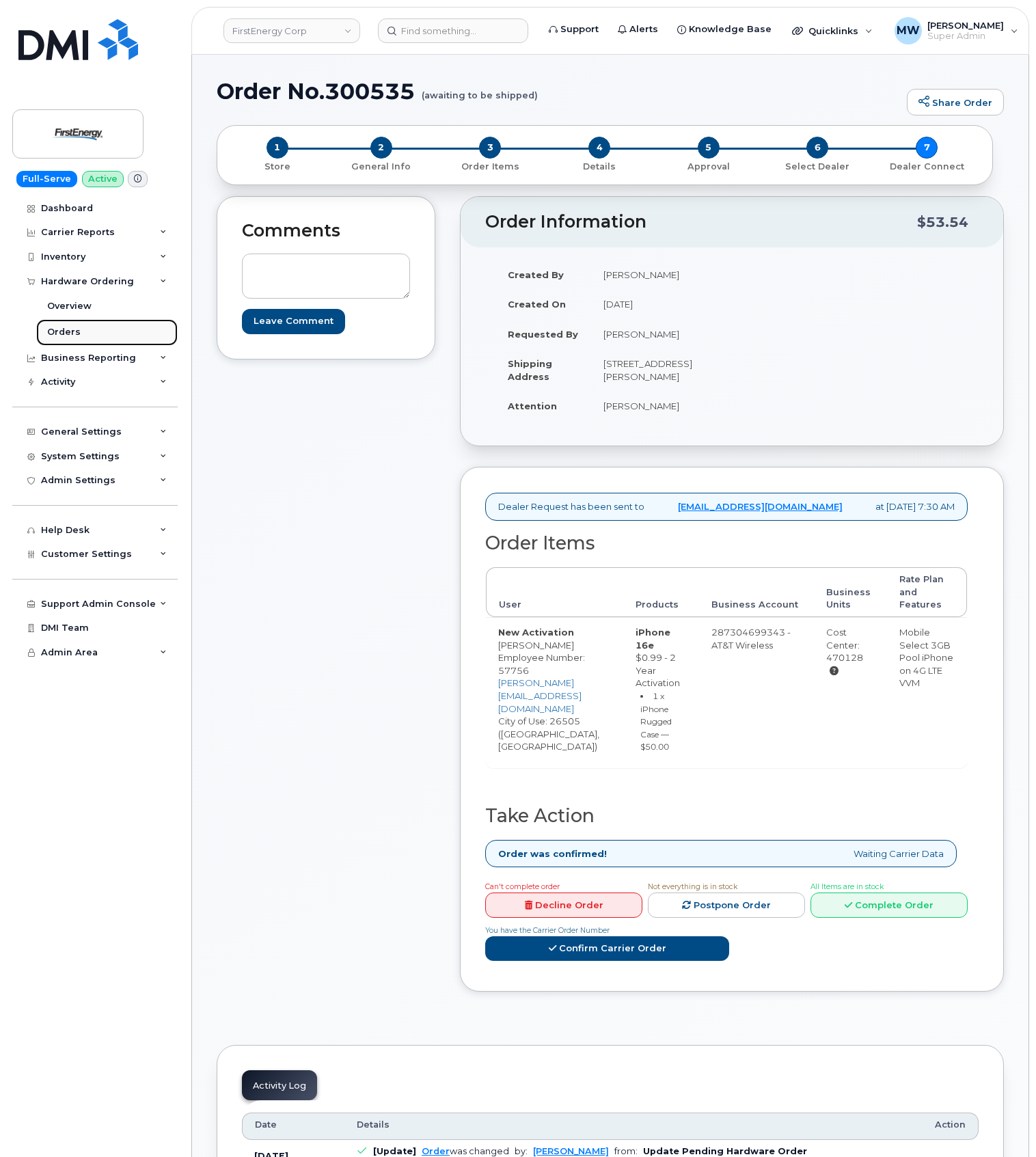
click at [80, 335] on link "Orders" at bounding box center [107, 333] width 142 height 26
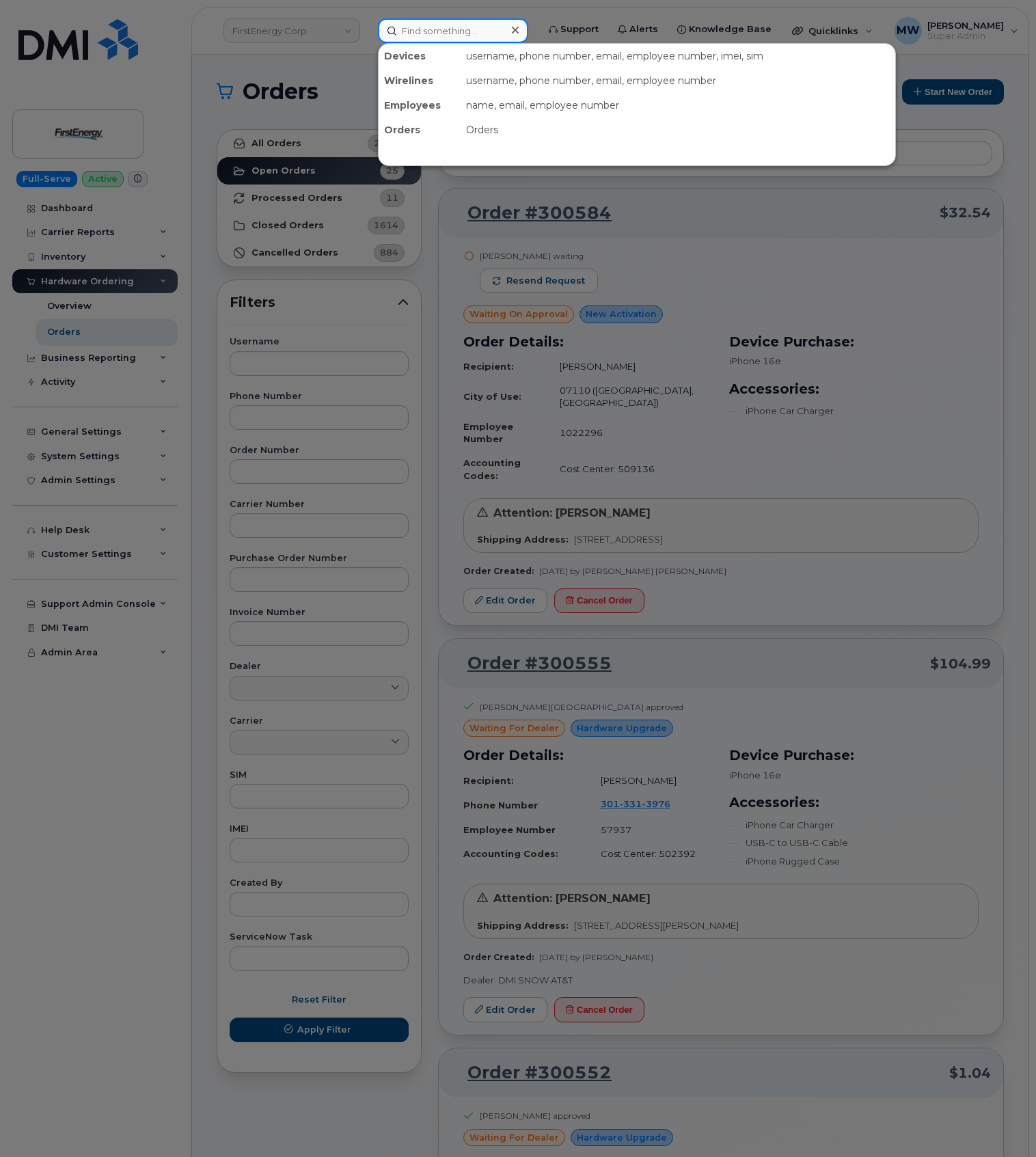
click at [416, 32] on input at bounding box center [453, 31] width 150 height 25
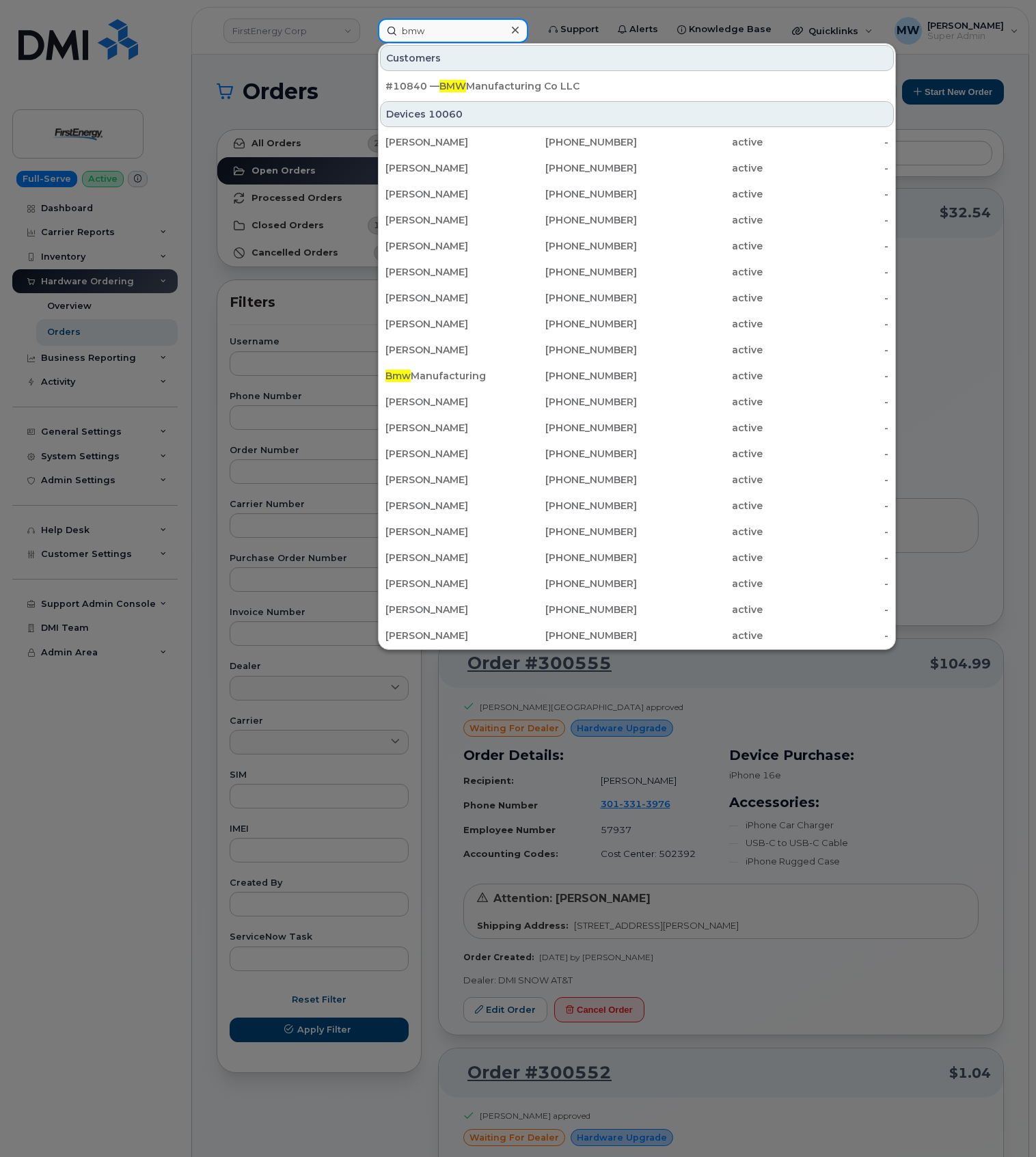
type input "bmw"
